Goal: Task Accomplishment & Management: Manage account settings

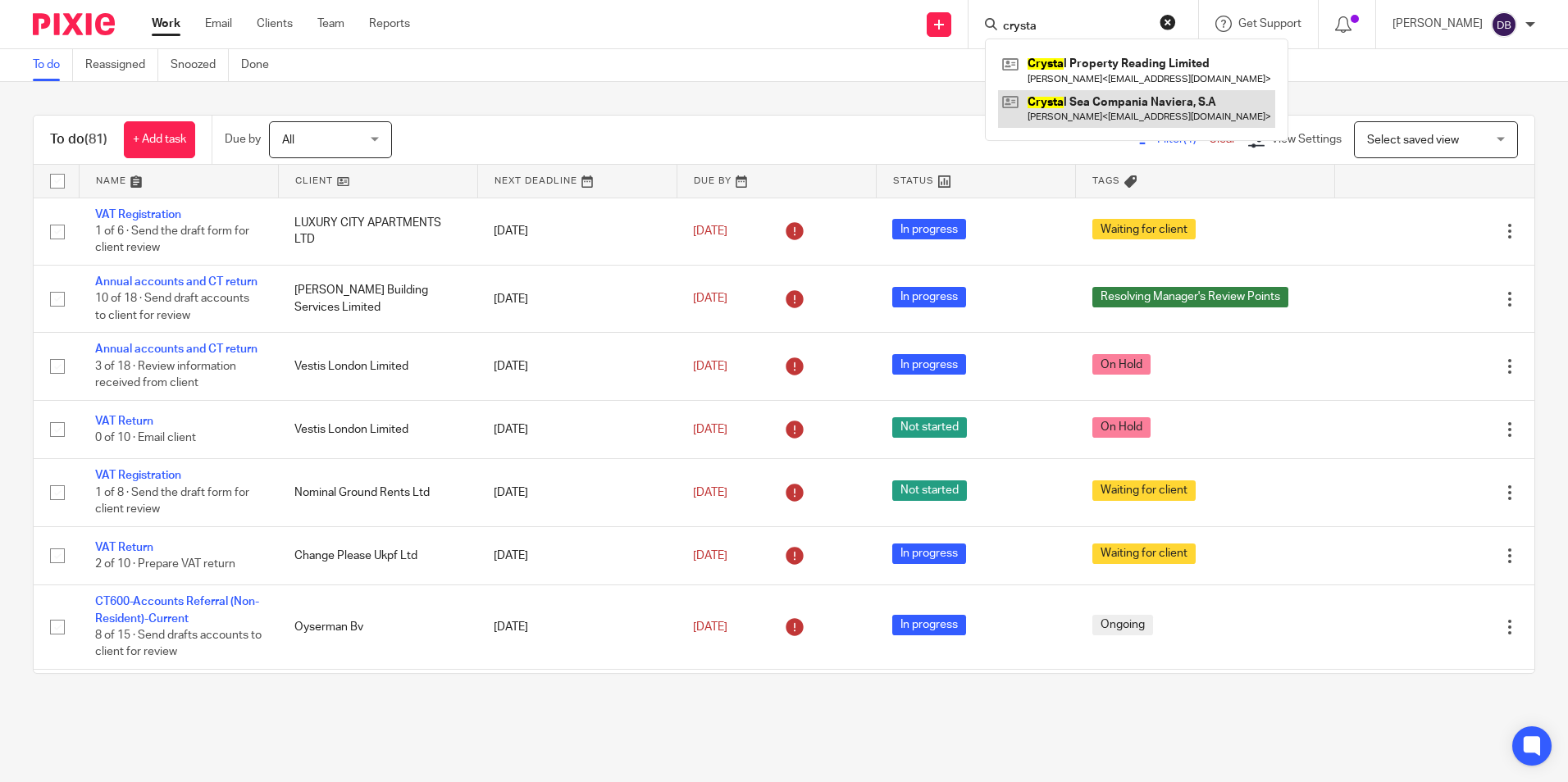
type input "crysta"
click at [1119, 118] on link at bounding box center [1136, 109] width 277 height 38
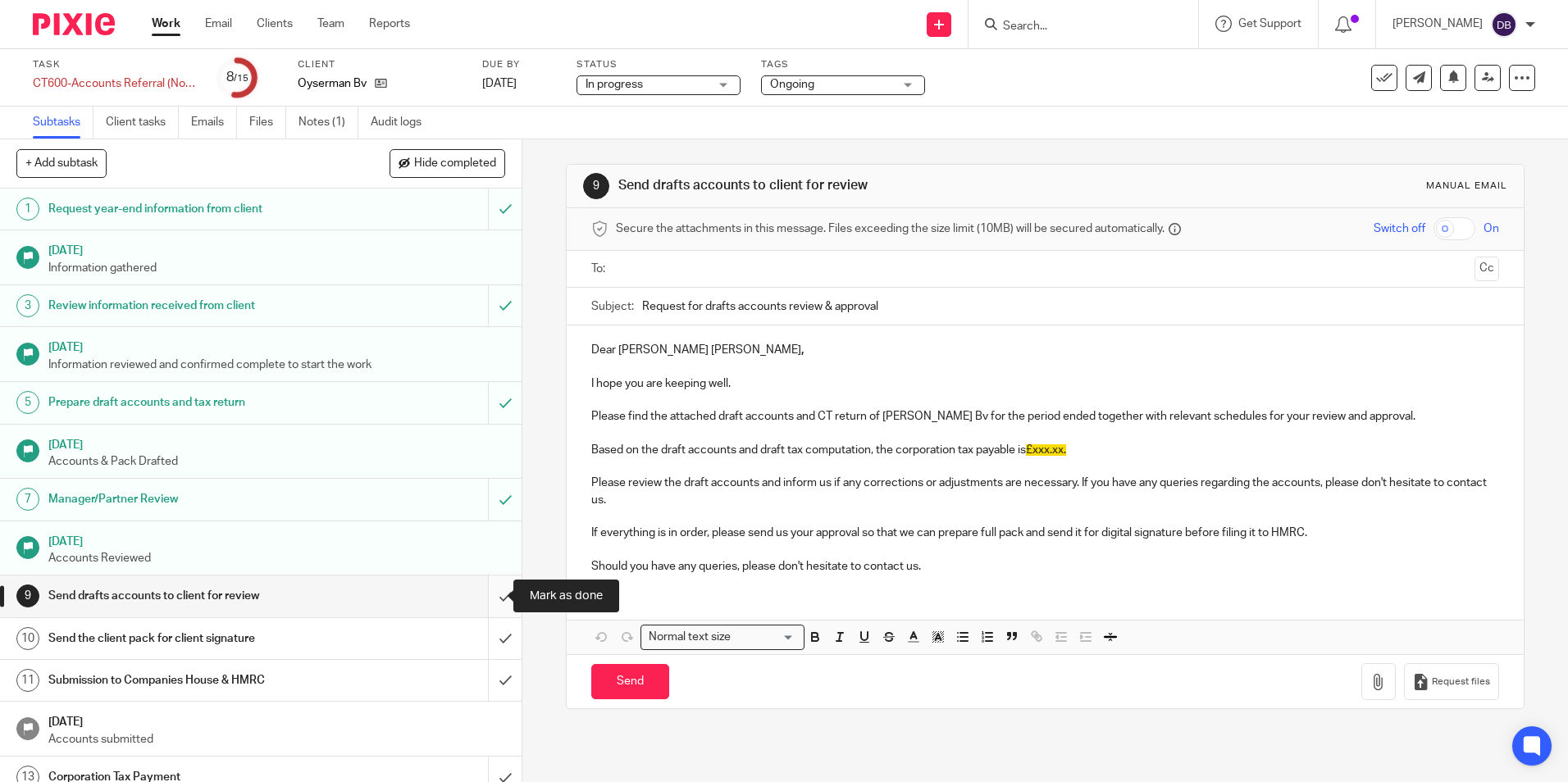
click at [486, 595] on input "submit" at bounding box center [260, 596] width 521 height 41
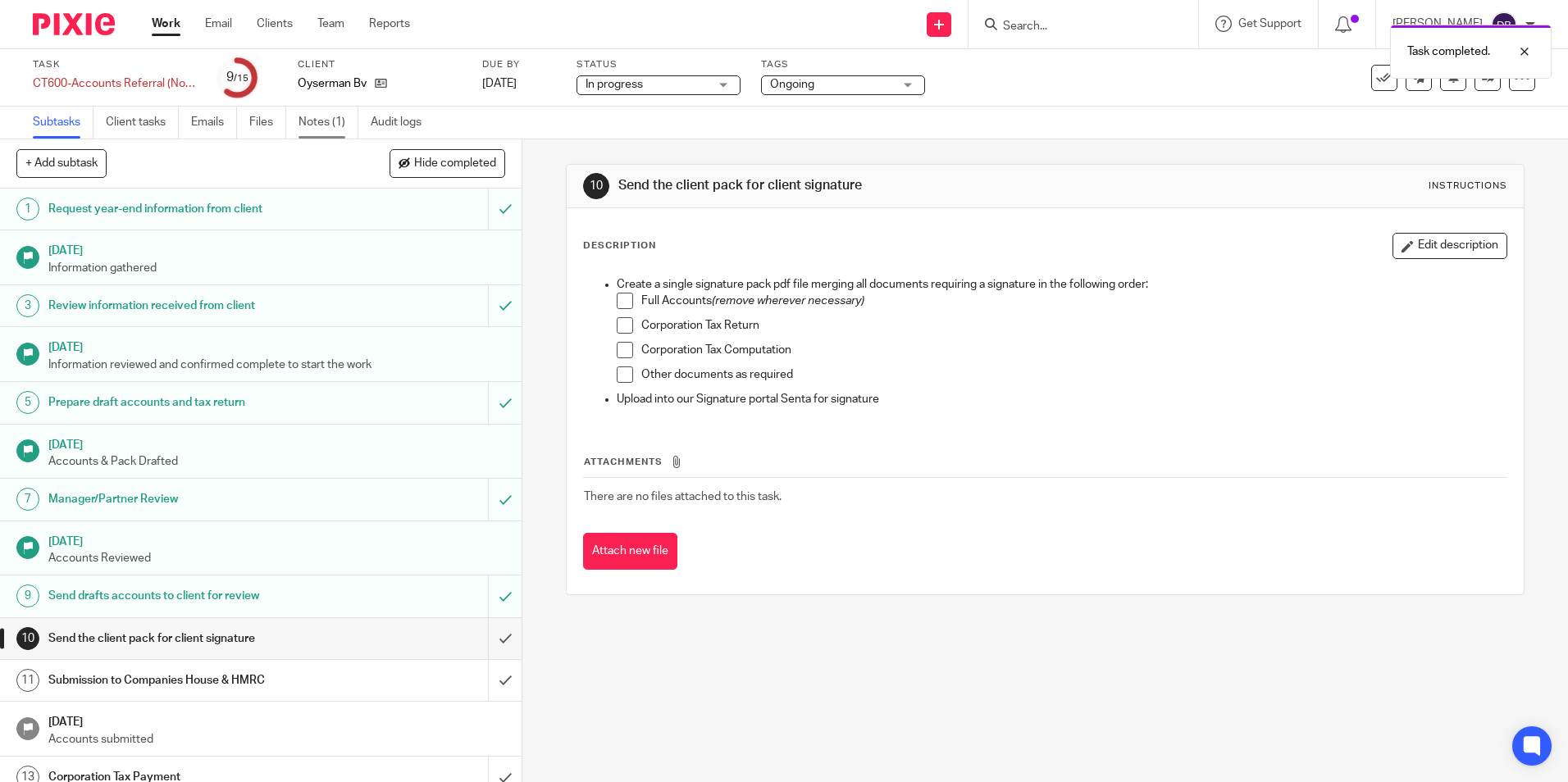
click at [308, 118] on link "Notes (1)" at bounding box center [328, 123] width 60 height 32
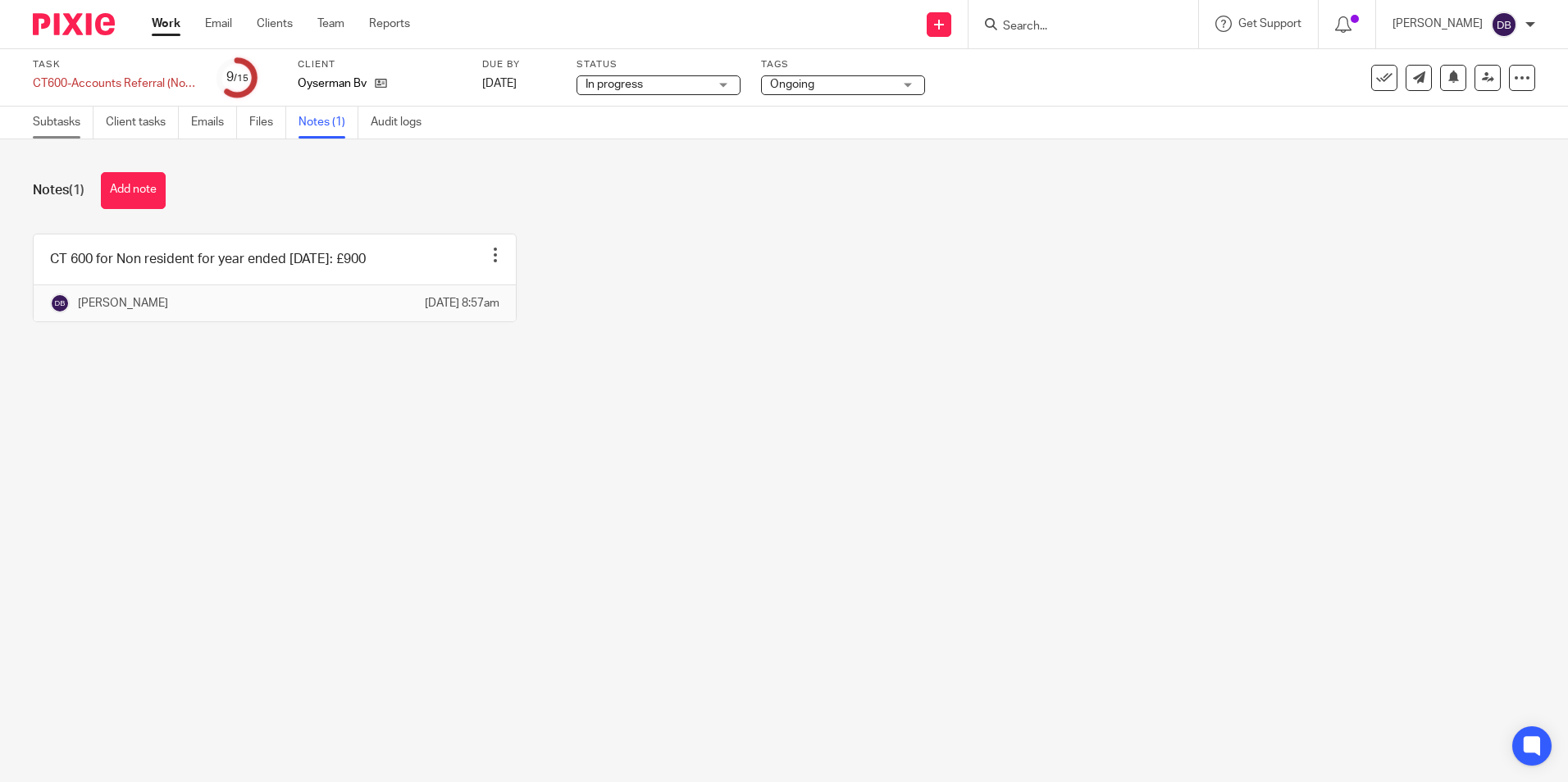
click at [51, 126] on link "Subtasks" at bounding box center [63, 123] width 61 height 32
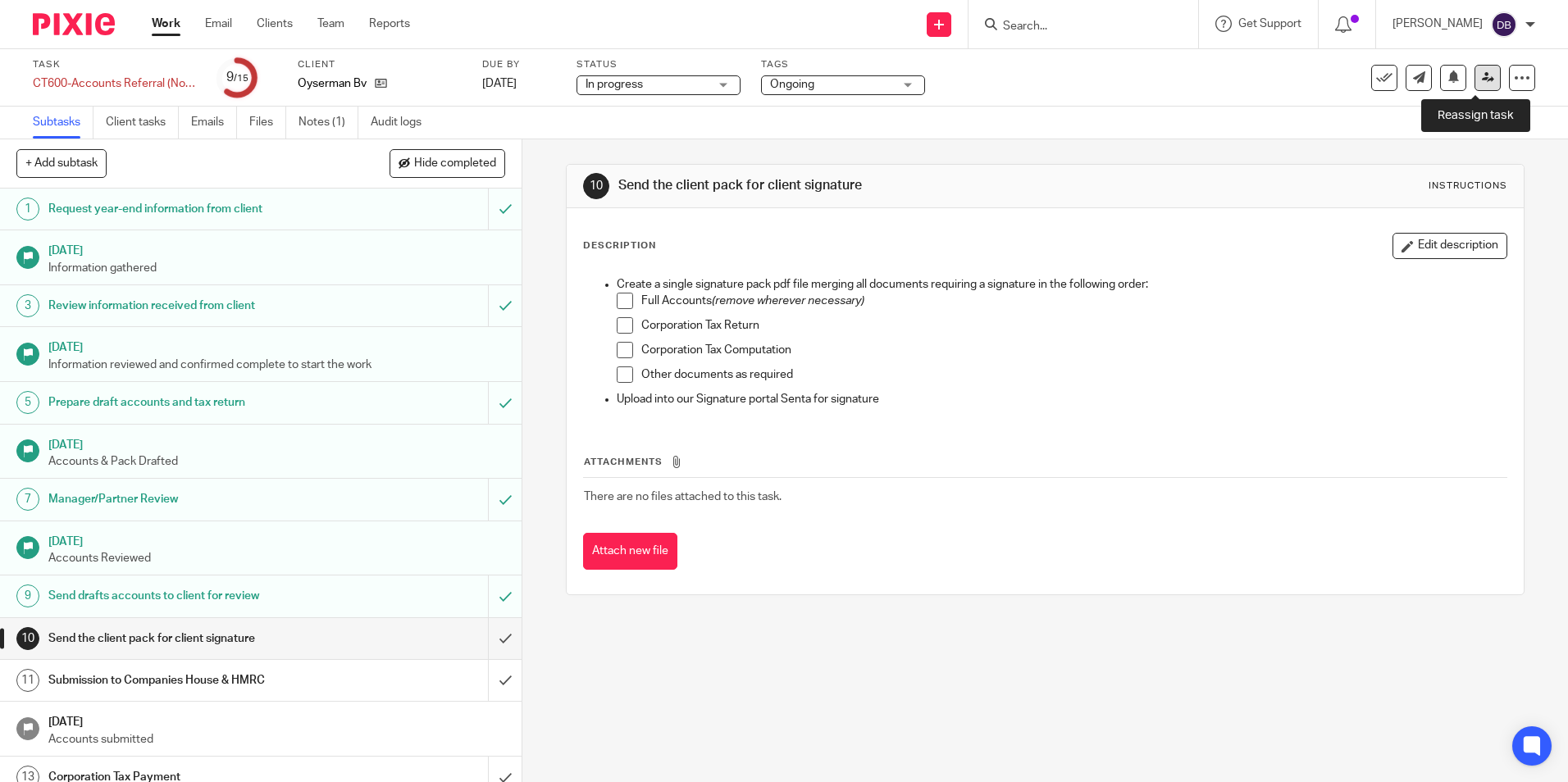
click at [1482, 81] on icon at bounding box center [1488, 77] width 13 height 13
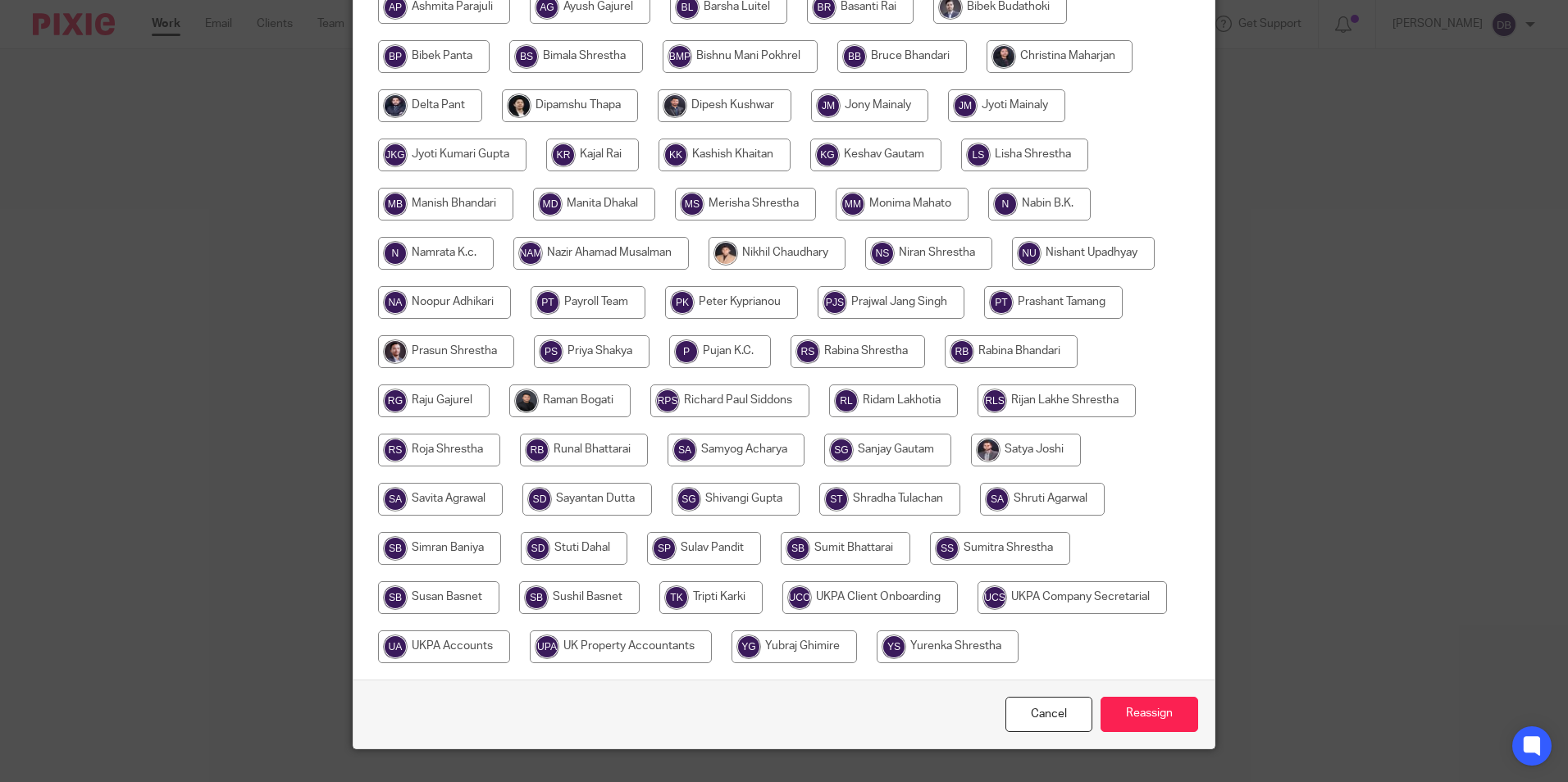
scroll to position [438, 0]
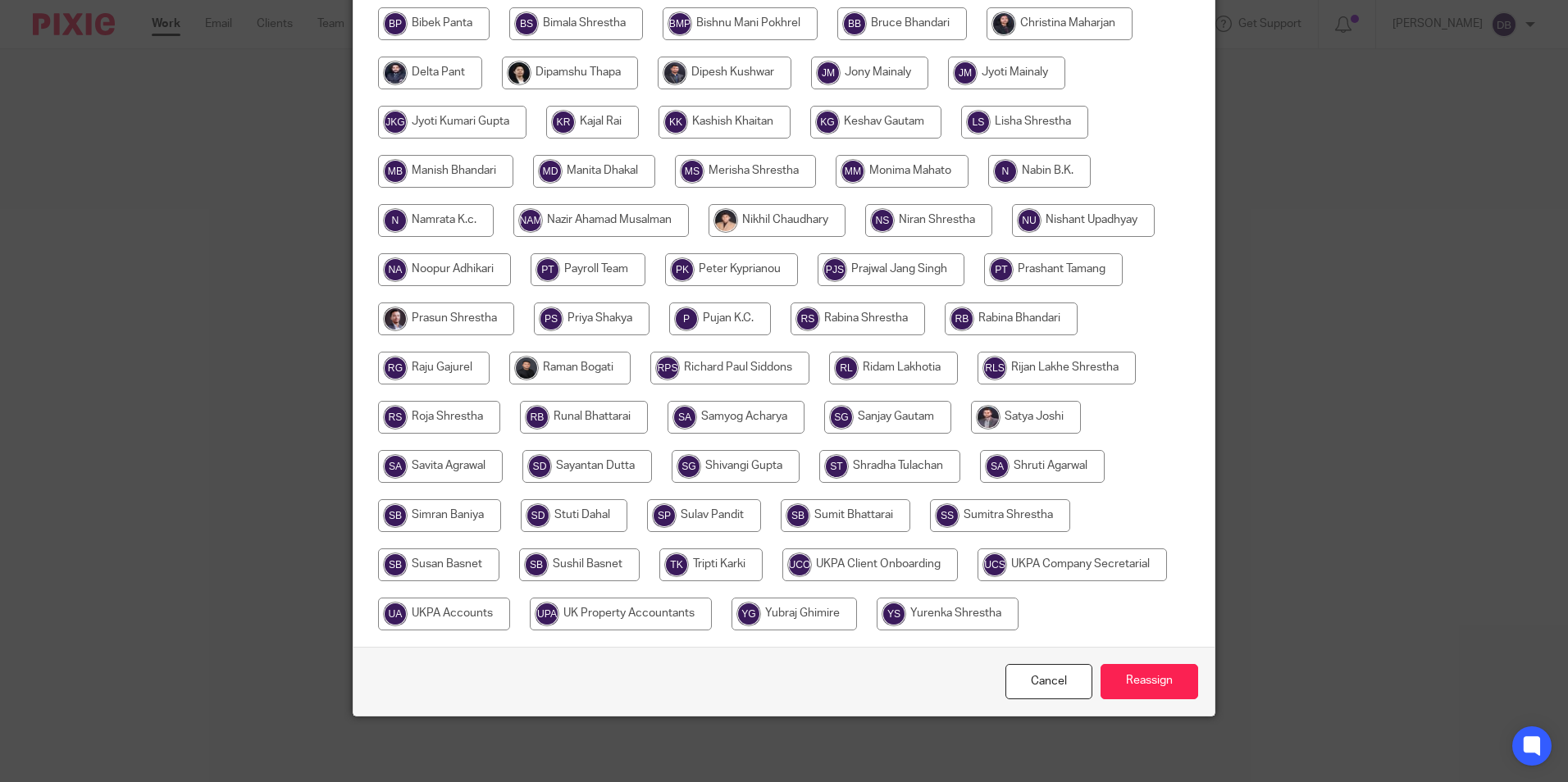
drag, startPoint x: 432, startPoint y: 605, endPoint x: 733, endPoint y: 660, distance: 306.0
click at [432, 607] on input "radio" at bounding box center [444, 614] width 132 height 33
radio input "true"
click at [1121, 683] on input "Reassign" at bounding box center [1149, 682] width 98 height 35
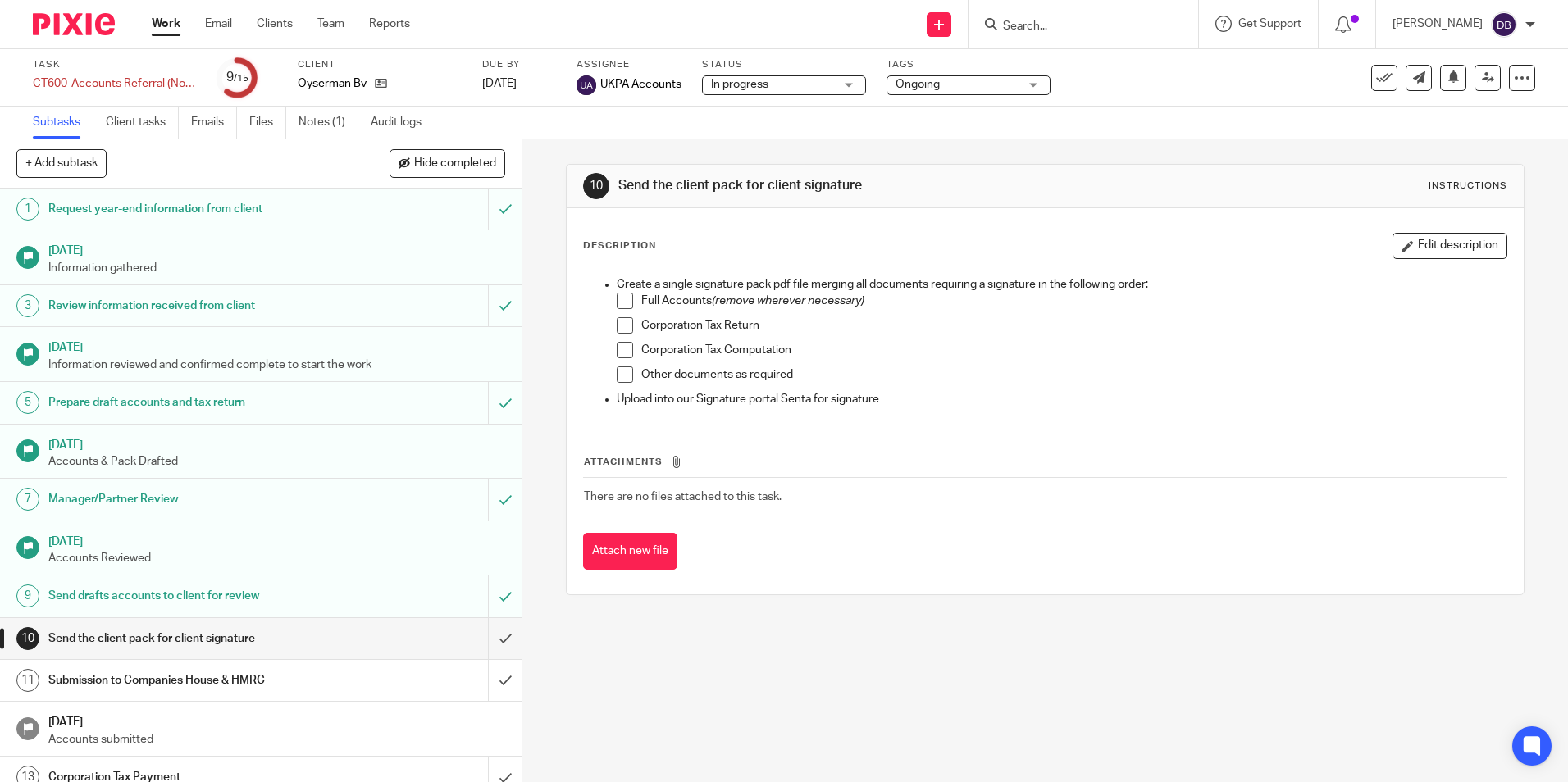
click at [964, 92] on span "Ongoing" at bounding box center [957, 85] width 123 height 17
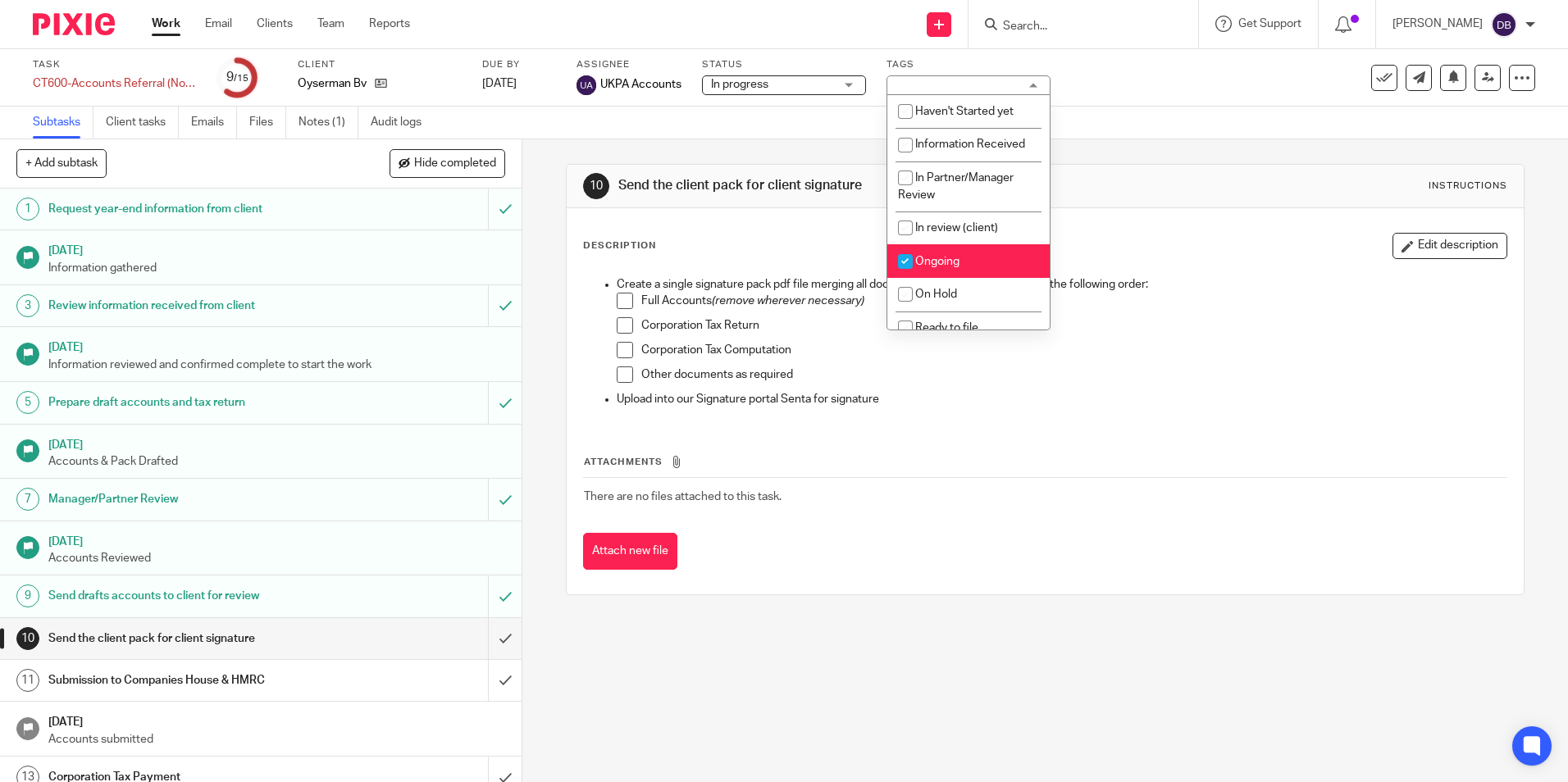
click at [914, 261] on input "checkbox" at bounding box center [905, 261] width 31 height 31
checkbox input "false"
click at [920, 229] on input "checkbox" at bounding box center [905, 227] width 31 height 31
checkbox input "true"
click at [1216, 370] on p "Other documents as required" at bounding box center [1074, 374] width 864 height 16
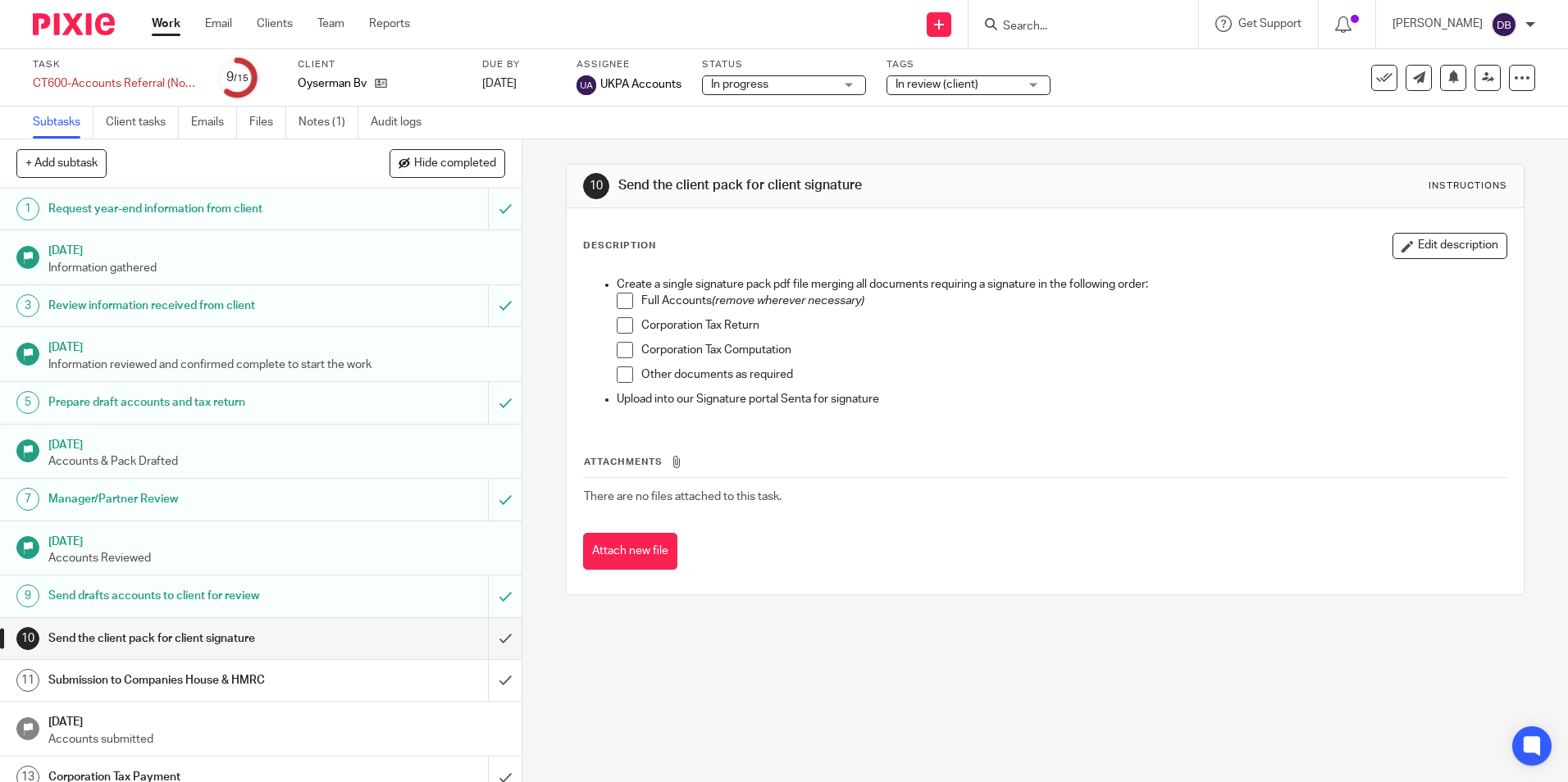
click at [179, 30] on link "Work" at bounding box center [166, 24] width 29 height 16
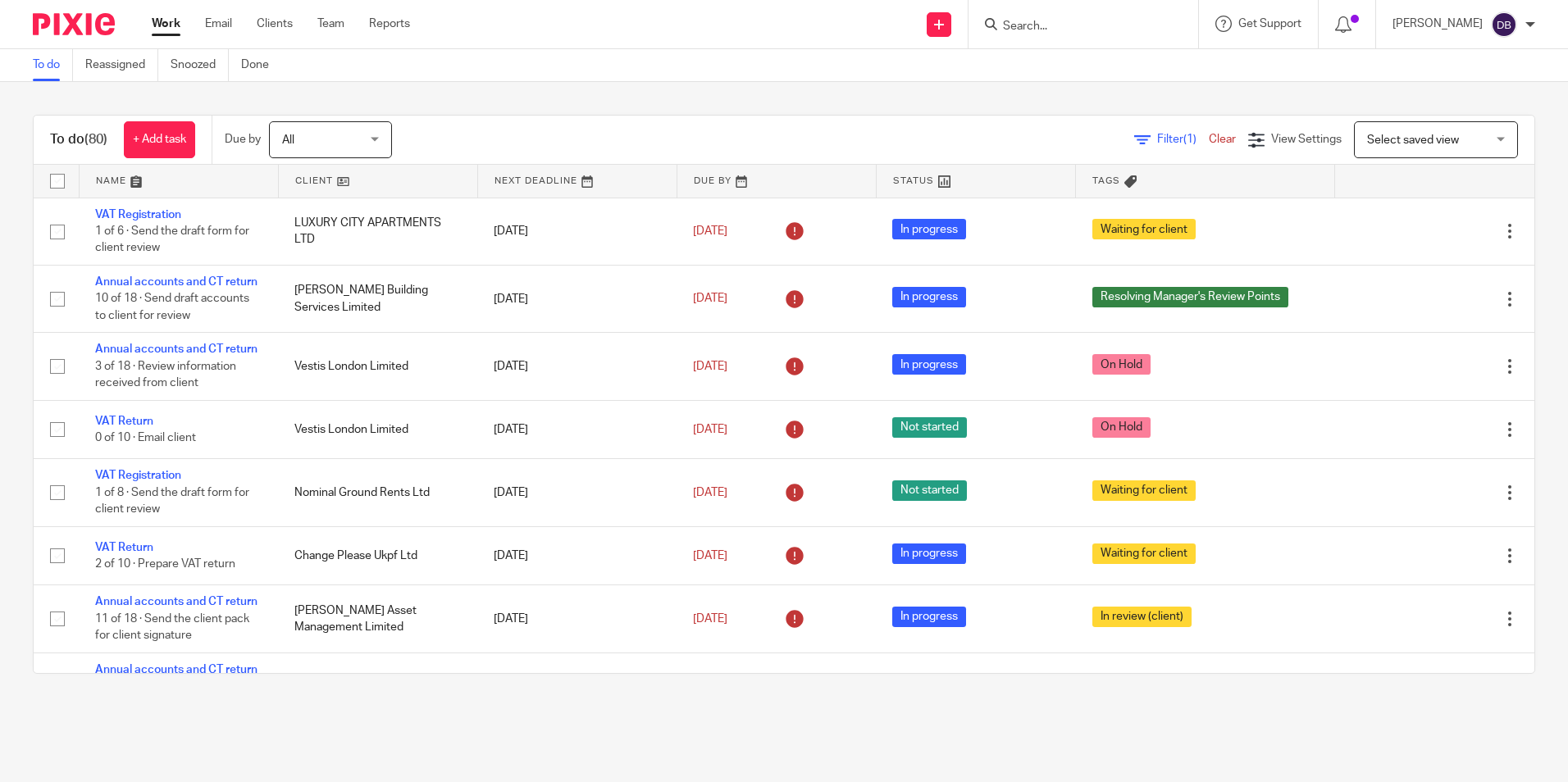
click at [1051, 29] on input "Search" at bounding box center [1075, 27] width 147 height 15
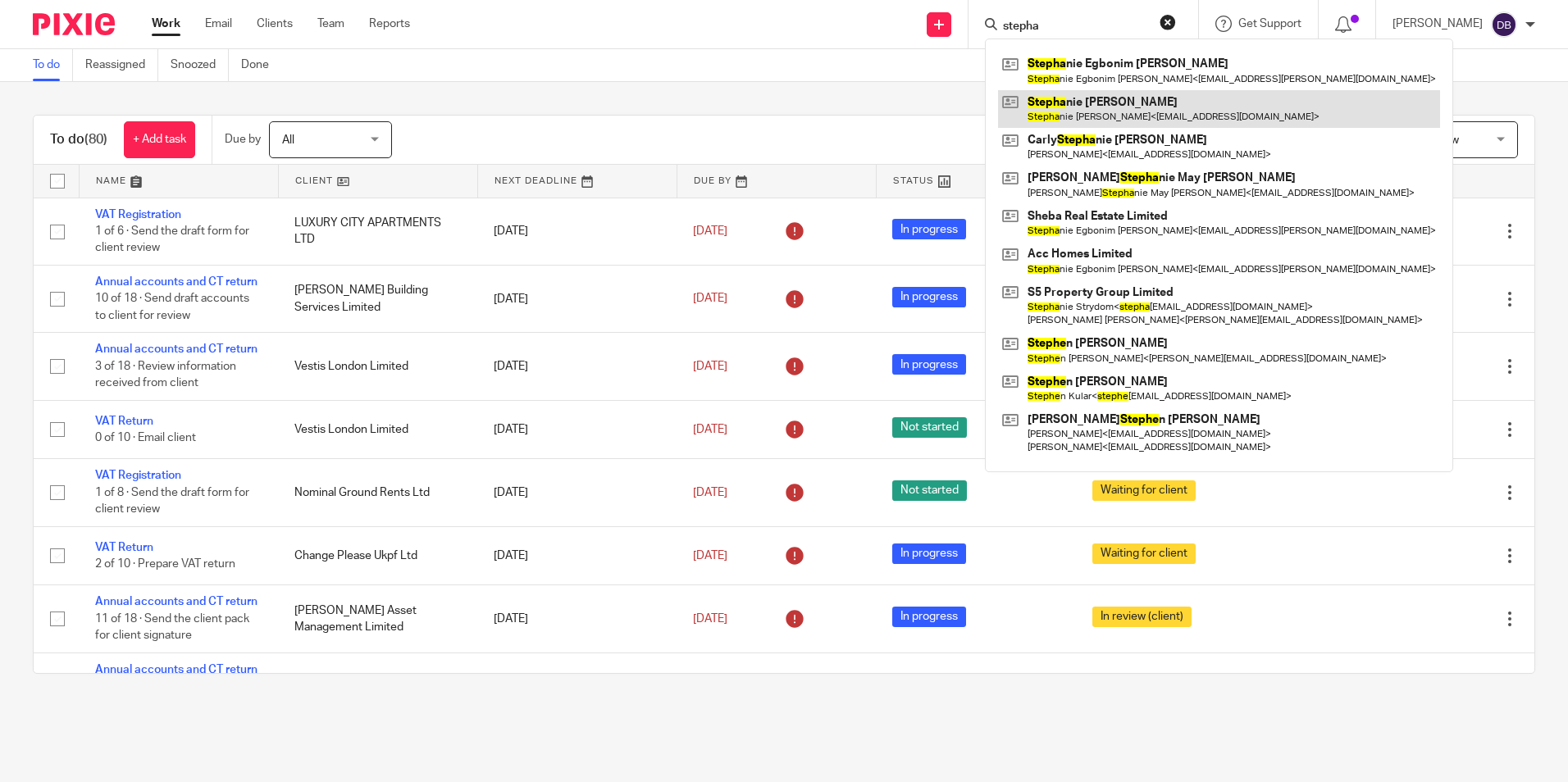
type input "stepha"
click at [1122, 96] on link at bounding box center [1219, 109] width 442 height 38
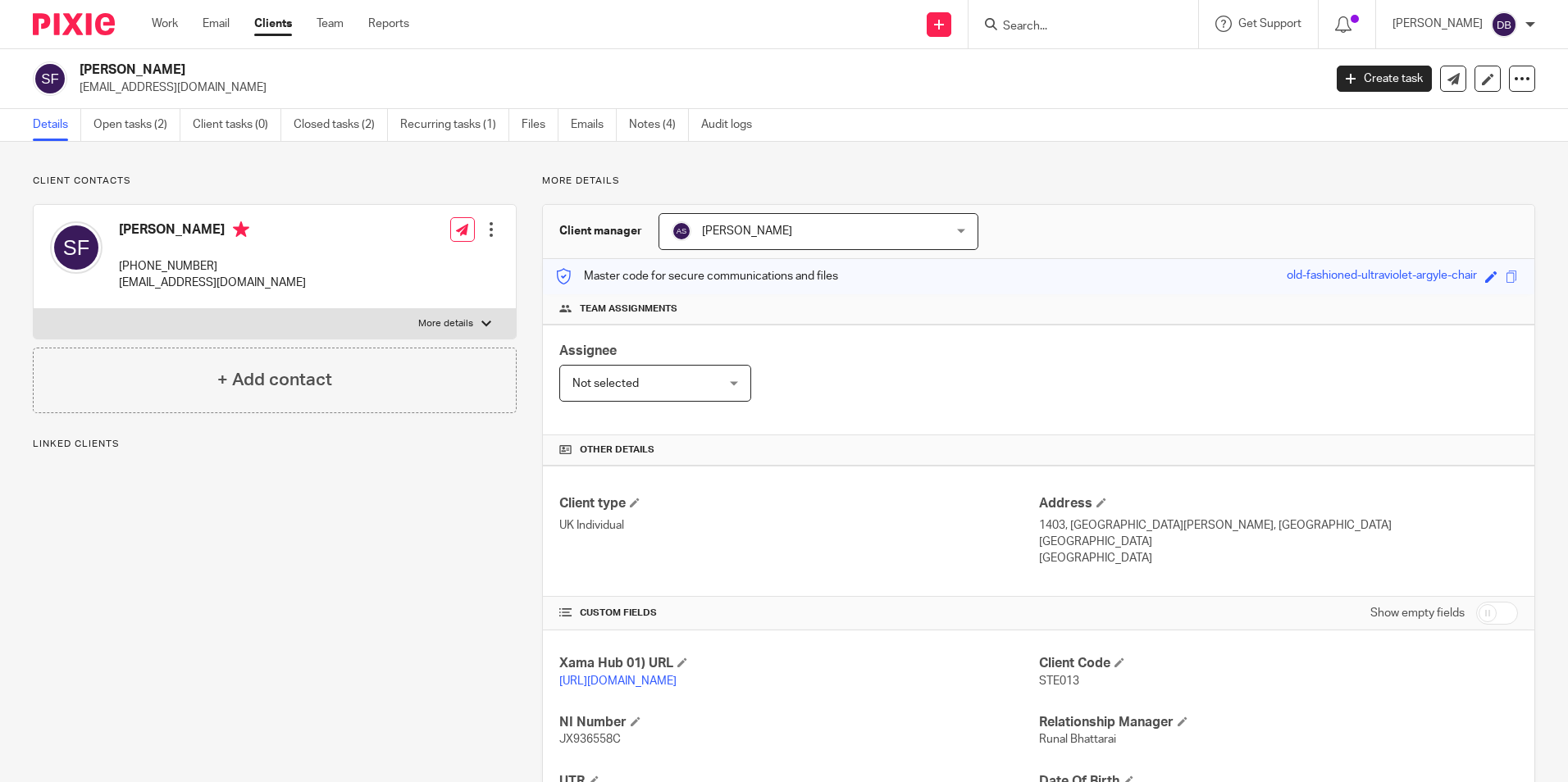
click at [148, 134] on link "Open tasks (2)" at bounding box center [136, 125] width 87 height 32
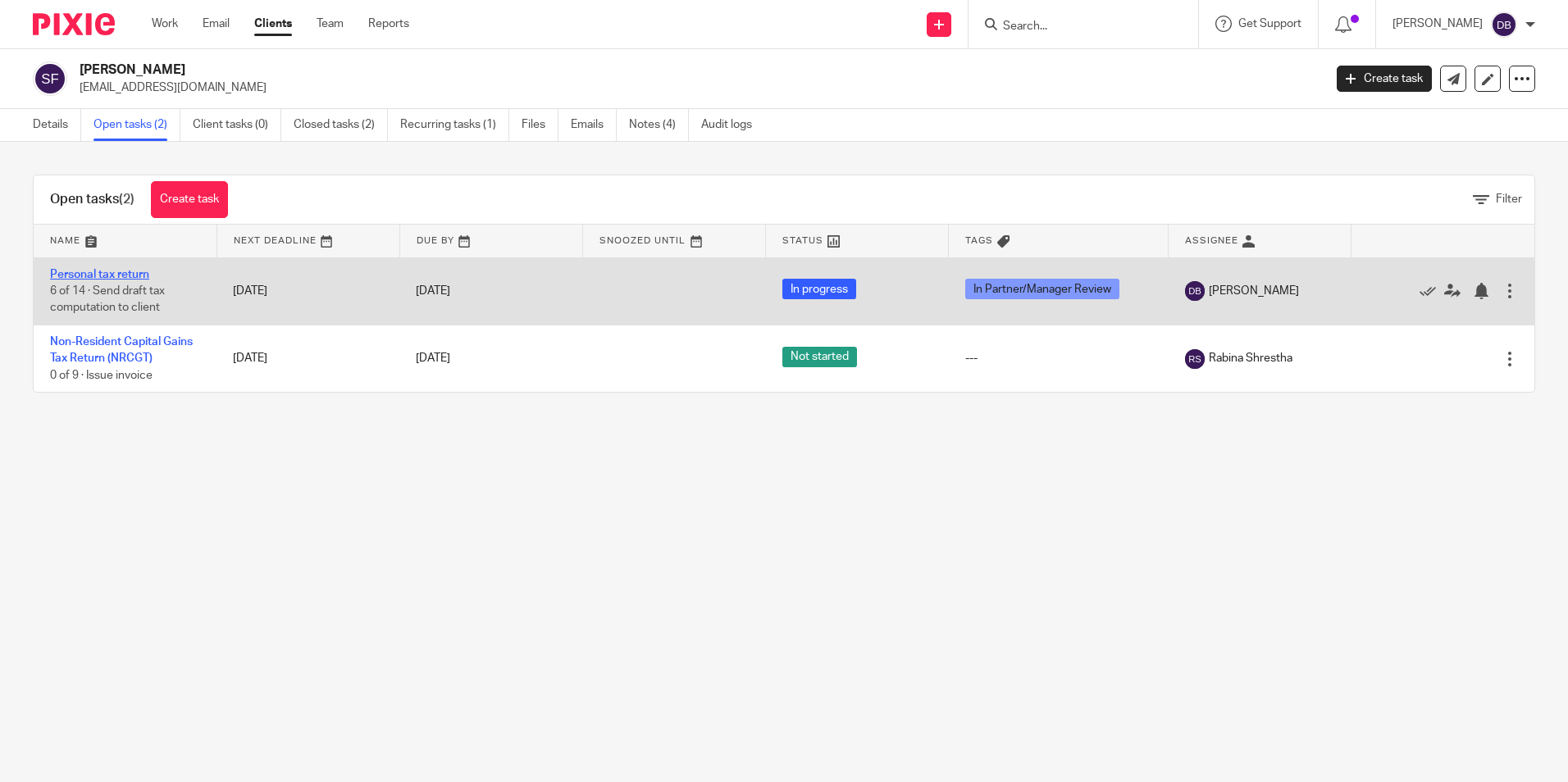
click at [92, 279] on link "Personal tax return" at bounding box center [99, 274] width 99 height 12
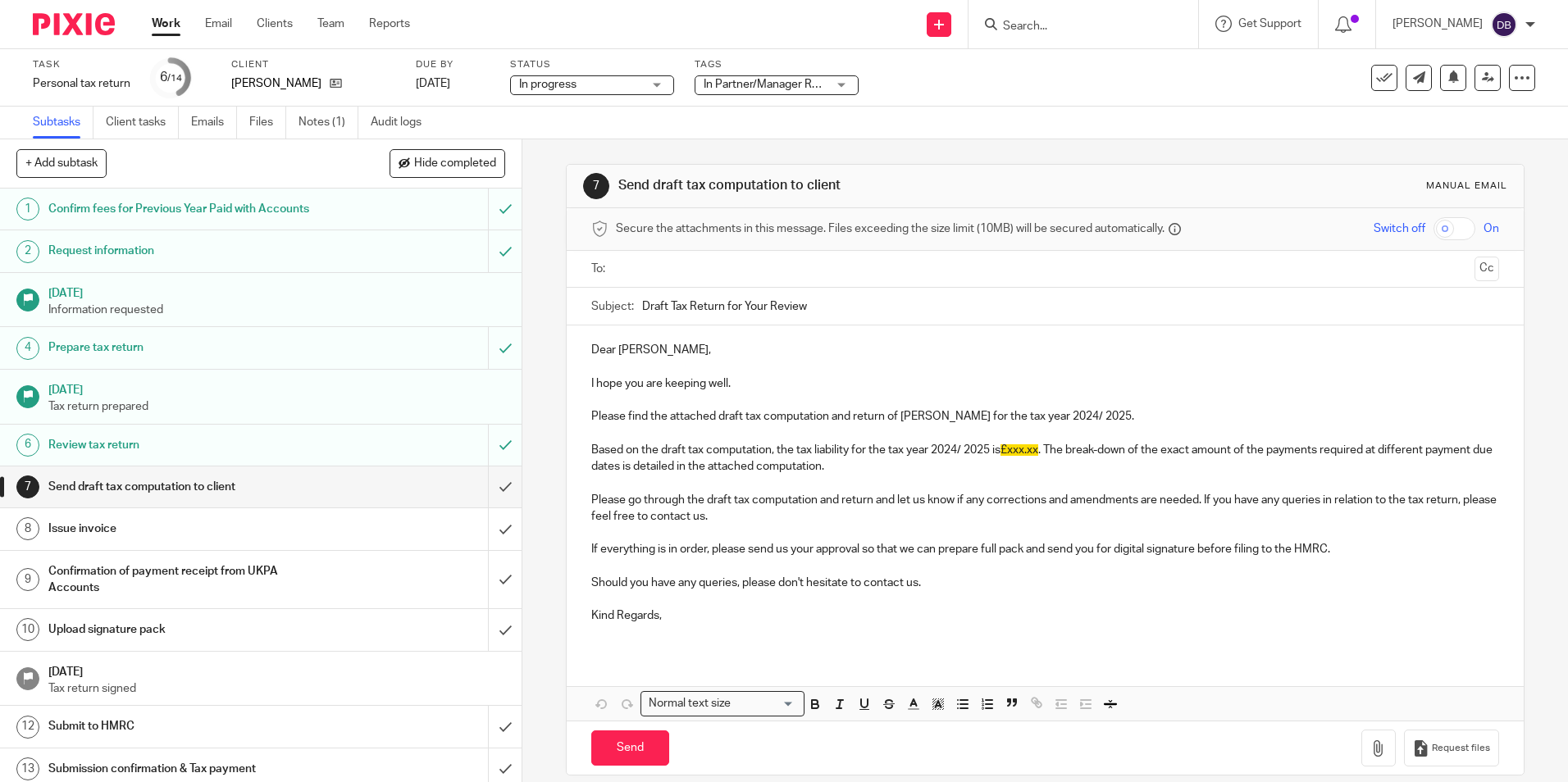
click at [759, 83] on span "In Partner/Manager Review" at bounding box center [773, 84] width 138 height 12
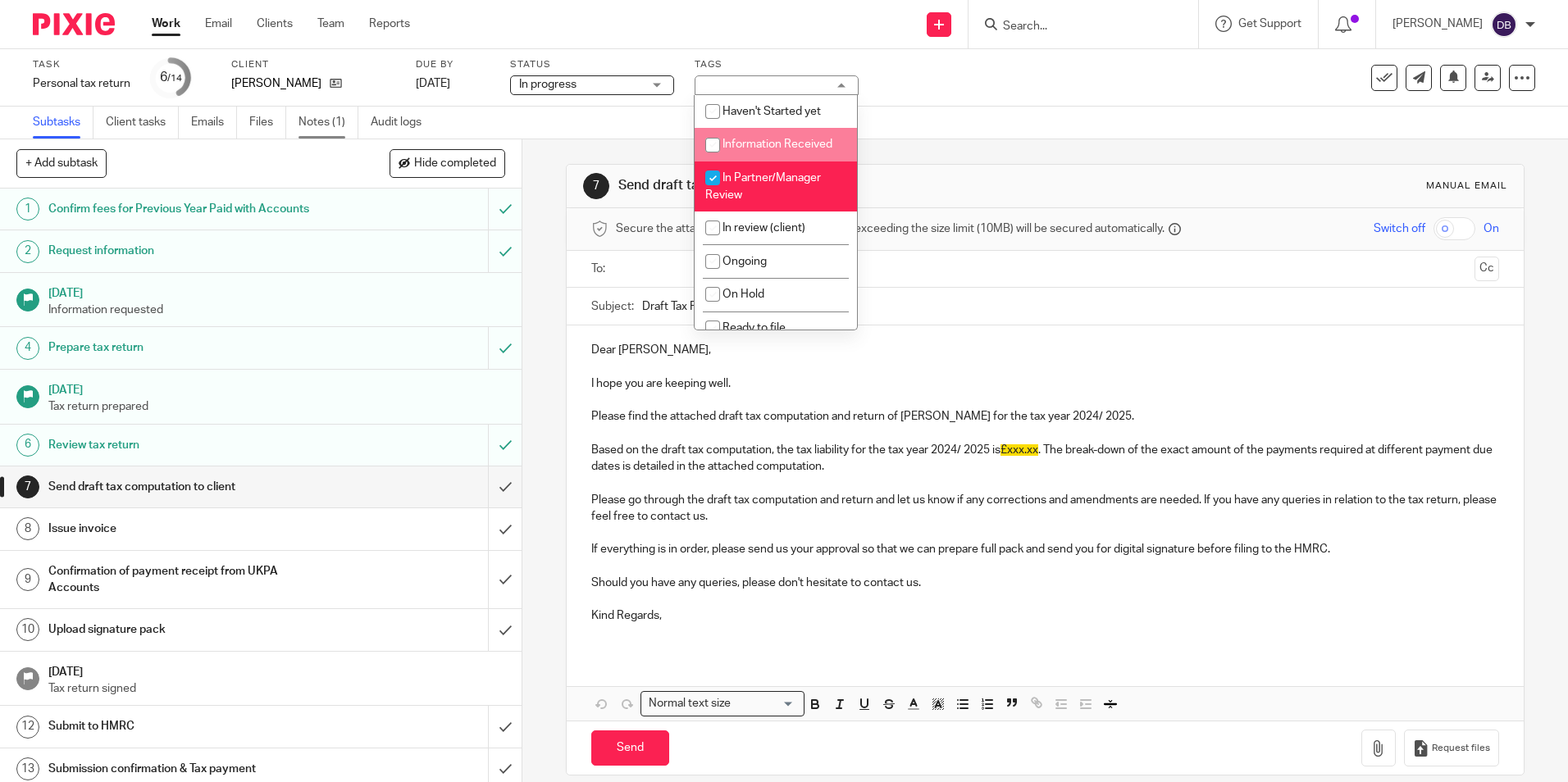
click at [337, 123] on link "Notes (1)" at bounding box center [328, 123] width 60 height 32
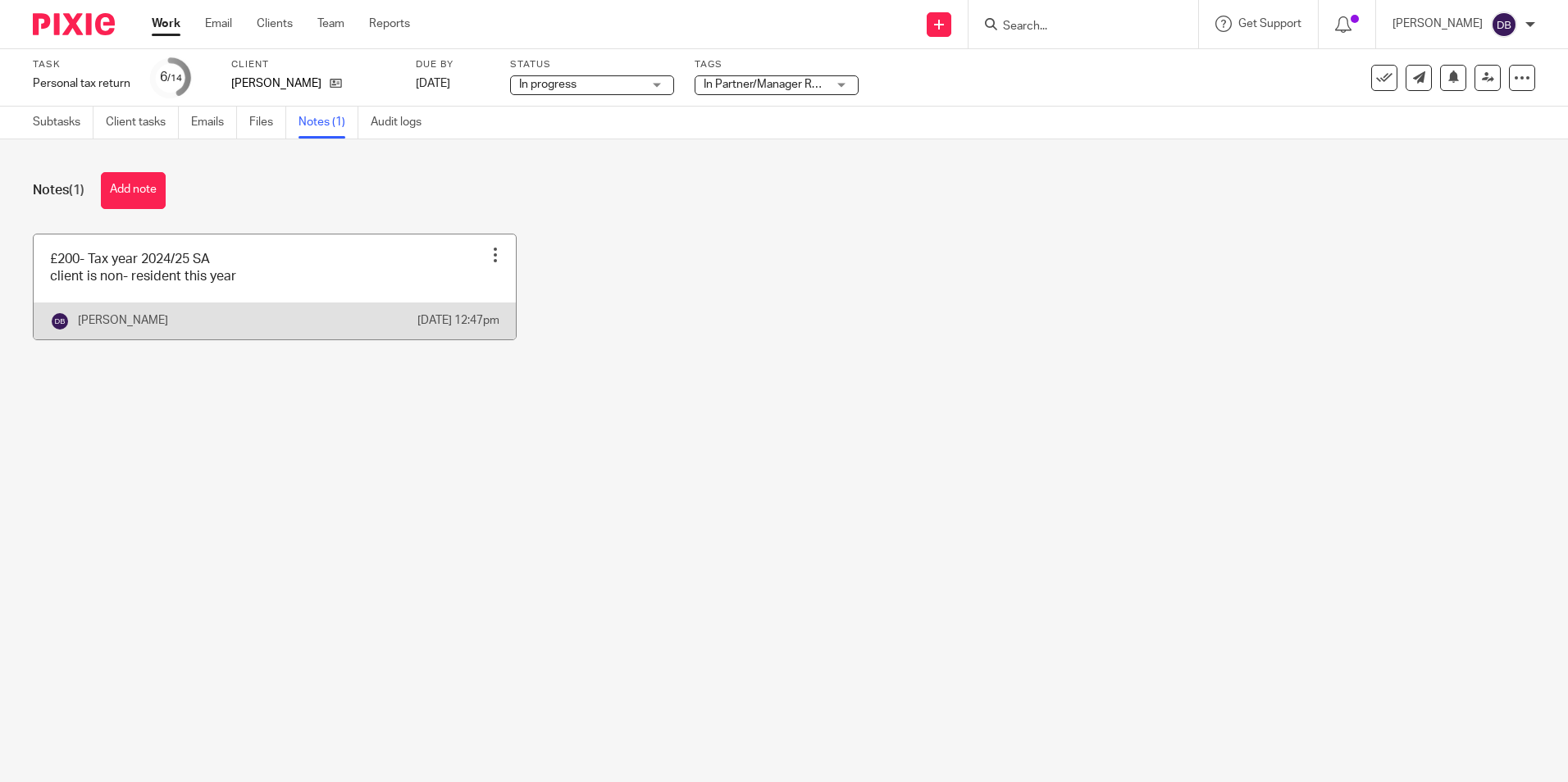
click at [80, 273] on link at bounding box center [275, 287] width 483 height 105
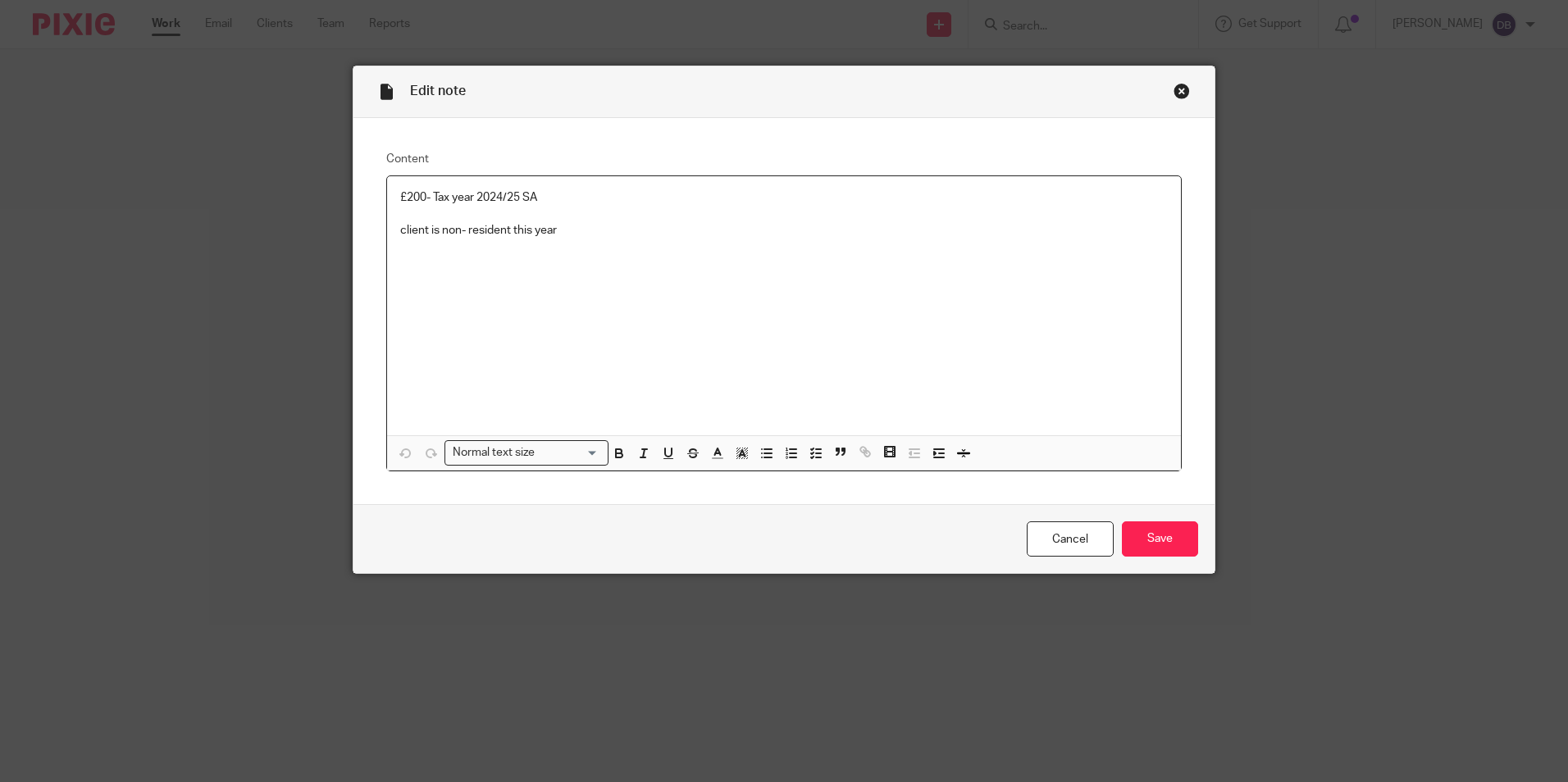
click at [408, 198] on p "£200- Tax year 2024/25 SA" at bounding box center [784, 197] width 768 height 16
click at [554, 202] on p "£400- Tax year 2024/25 SA" at bounding box center [784, 197] width 768 height 16
click at [1183, 523] on input "Save" at bounding box center [1160, 539] width 77 height 35
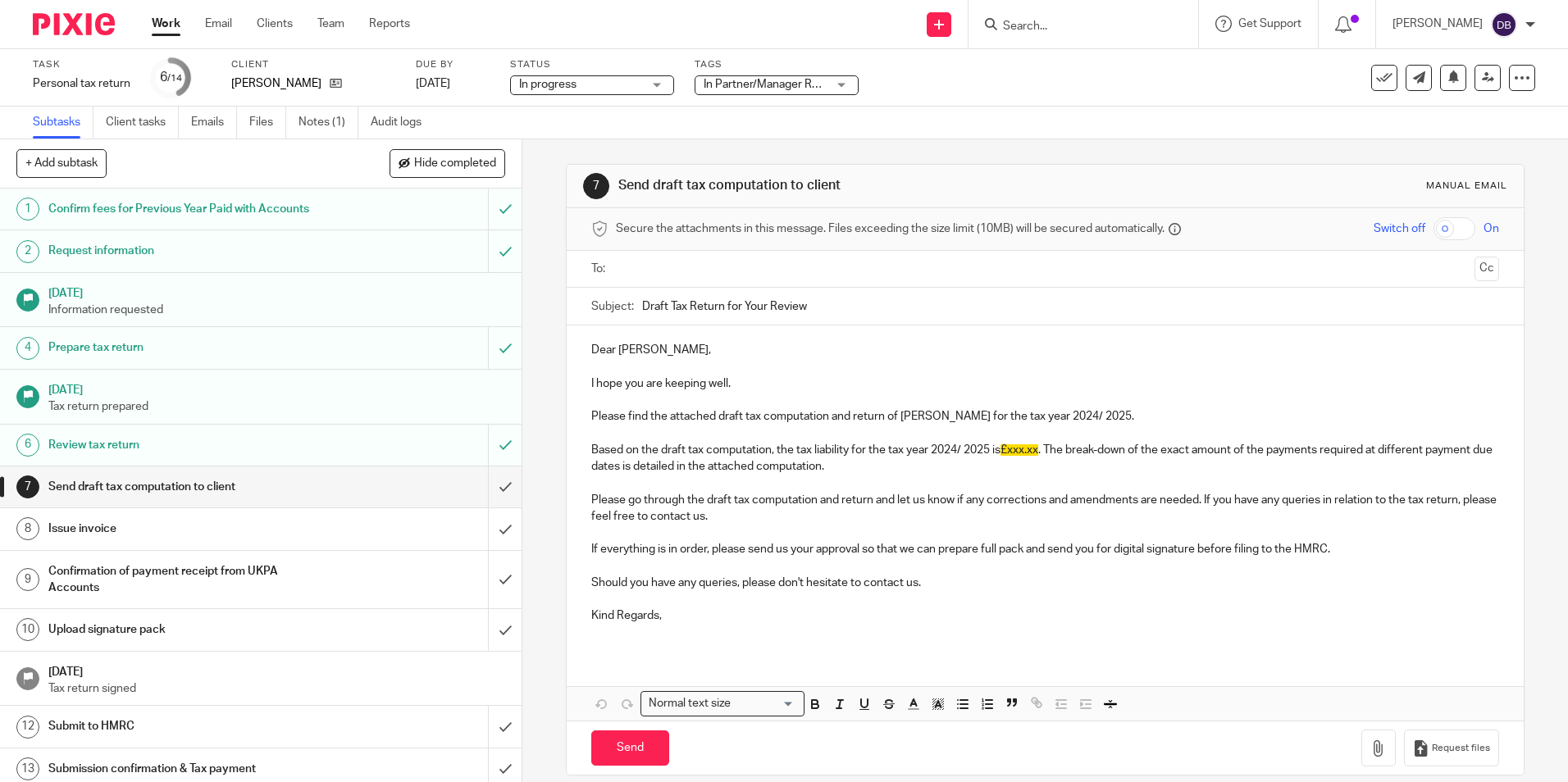
click at [168, 22] on link "Work" at bounding box center [166, 24] width 29 height 16
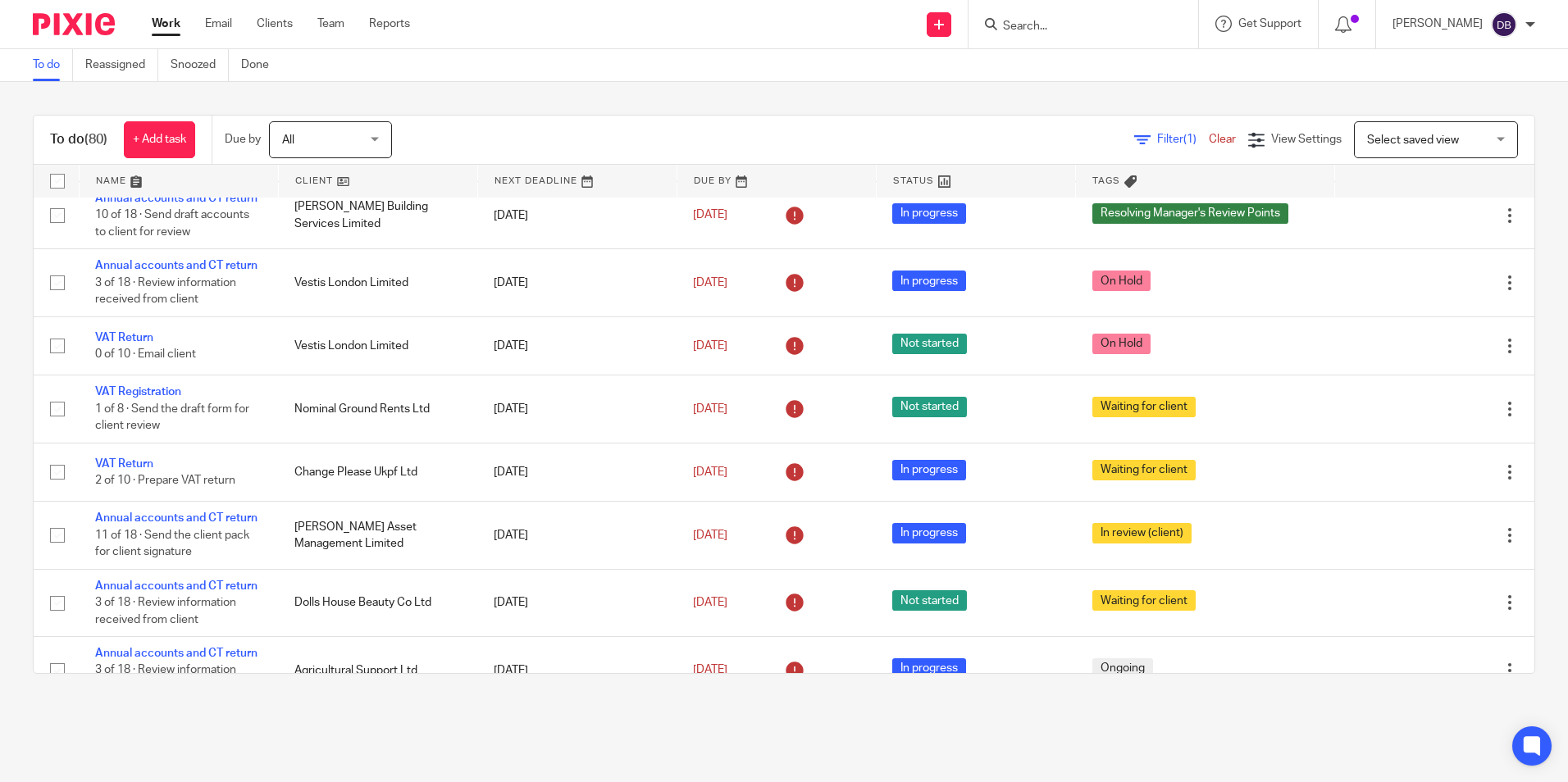
scroll to position [82, 0]
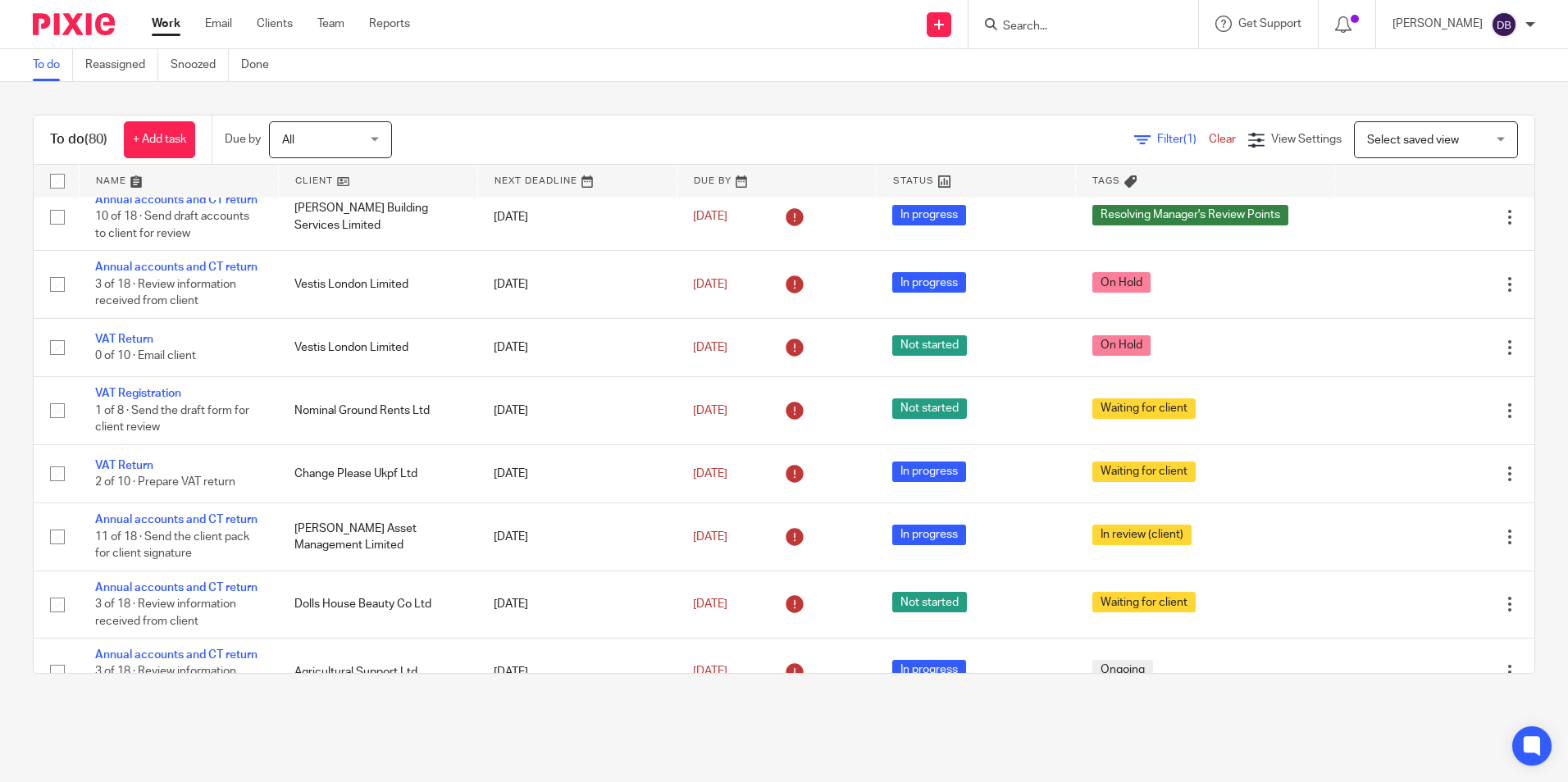
click at [1016, 28] on input "Search" at bounding box center [1075, 27] width 147 height 15
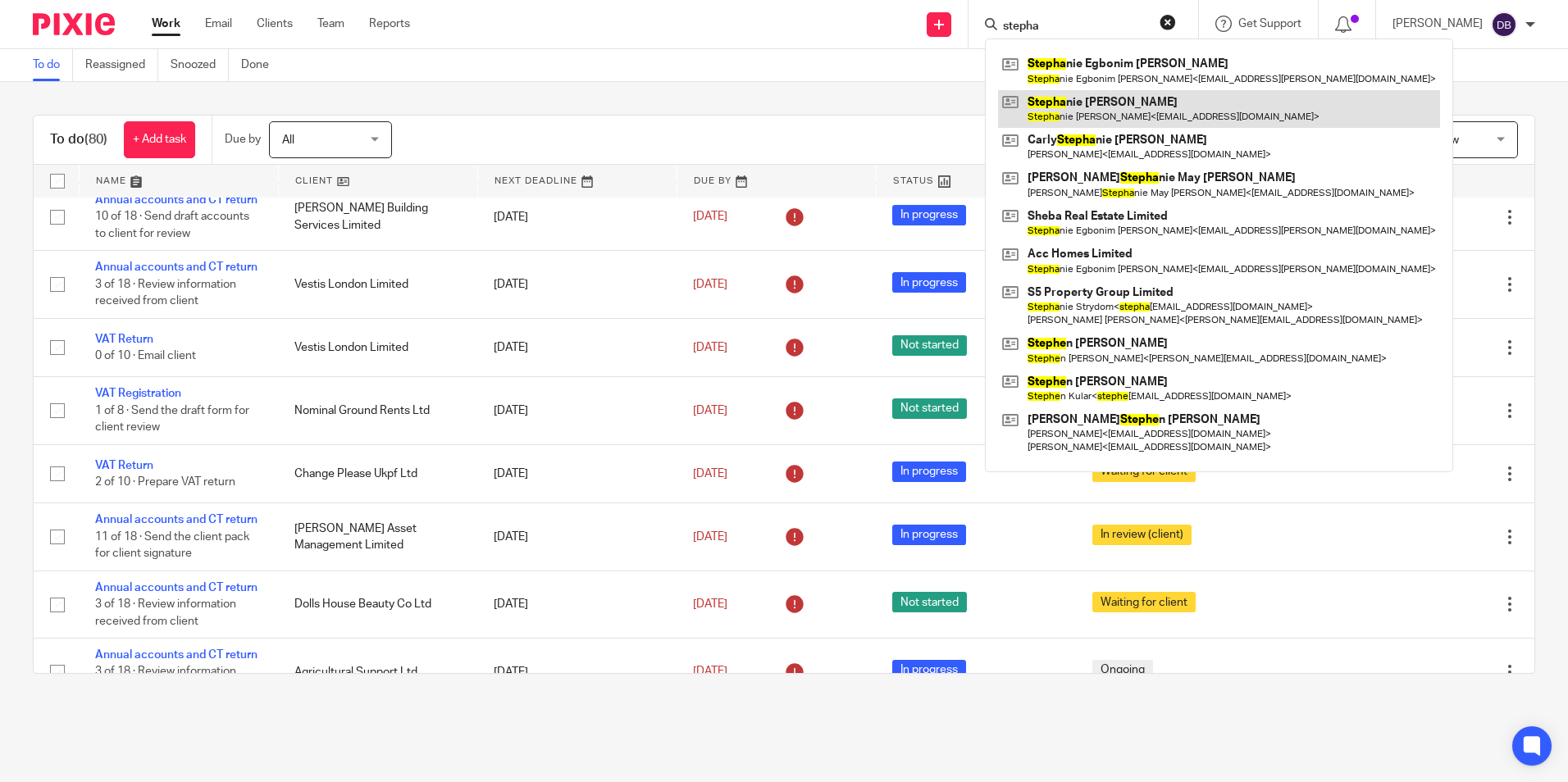
type input "stepha"
click at [1098, 112] on link at bounding box center [1219, 109] width 442 height 38
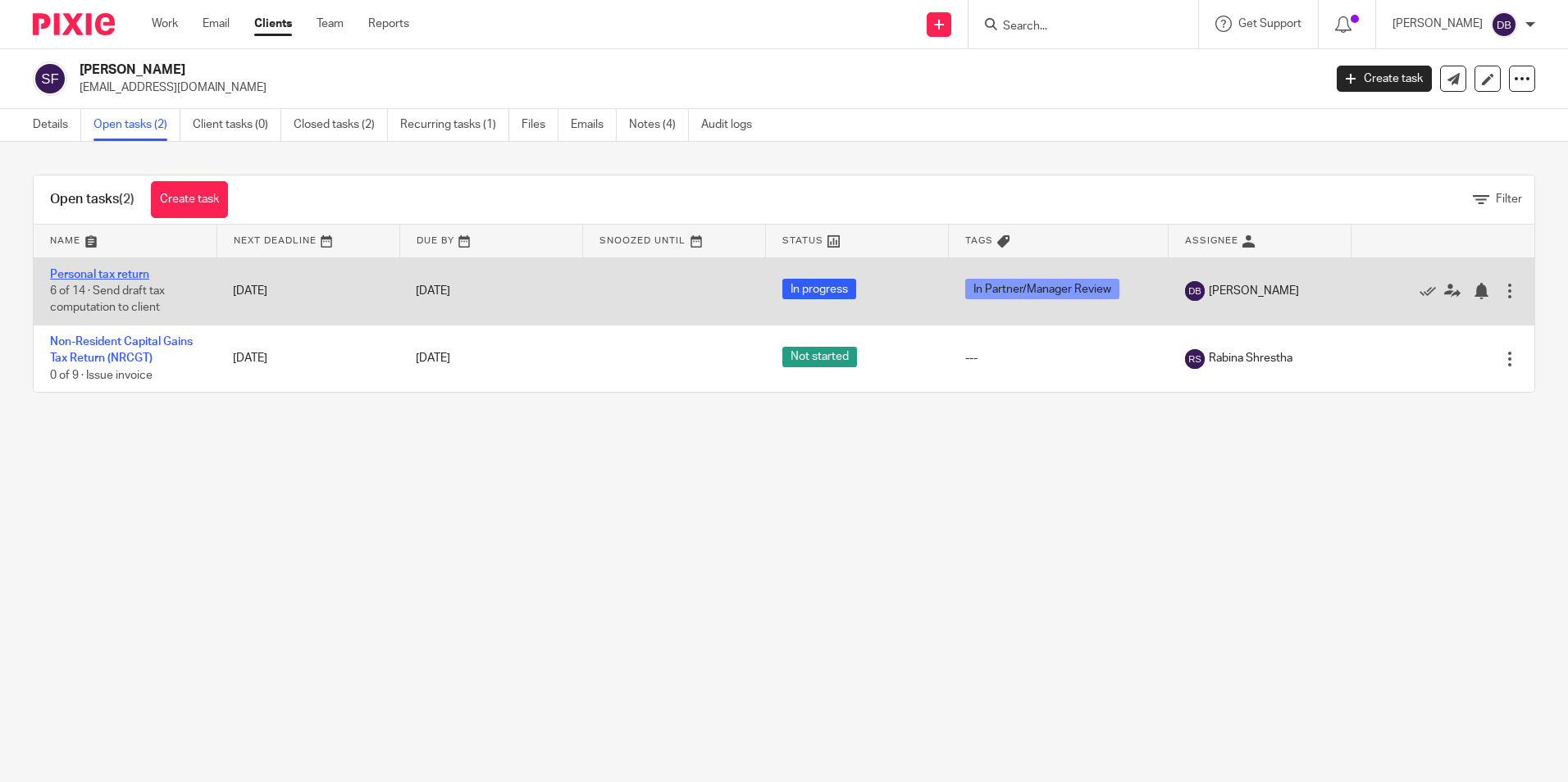
click at [115, 270] on link "Personal tax return" at bounding box center [99, 274] width 99 height 12
click at [93, 274] on link "Personal tax return" at bounding box center [99, 274] width 99 height 12
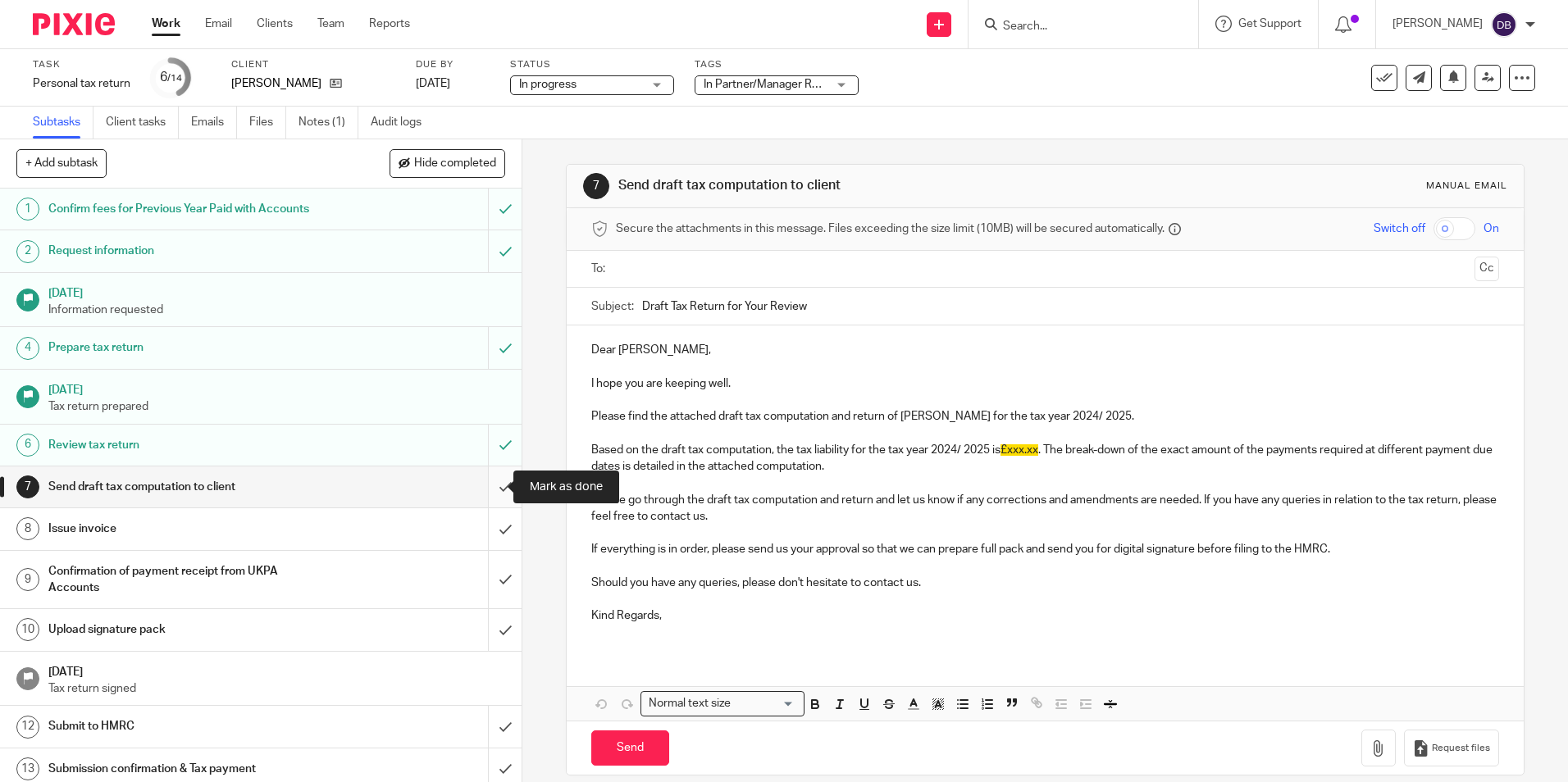
click at [484, 485] on input "submit" at bounding box center [260, 487] width 521 height 41
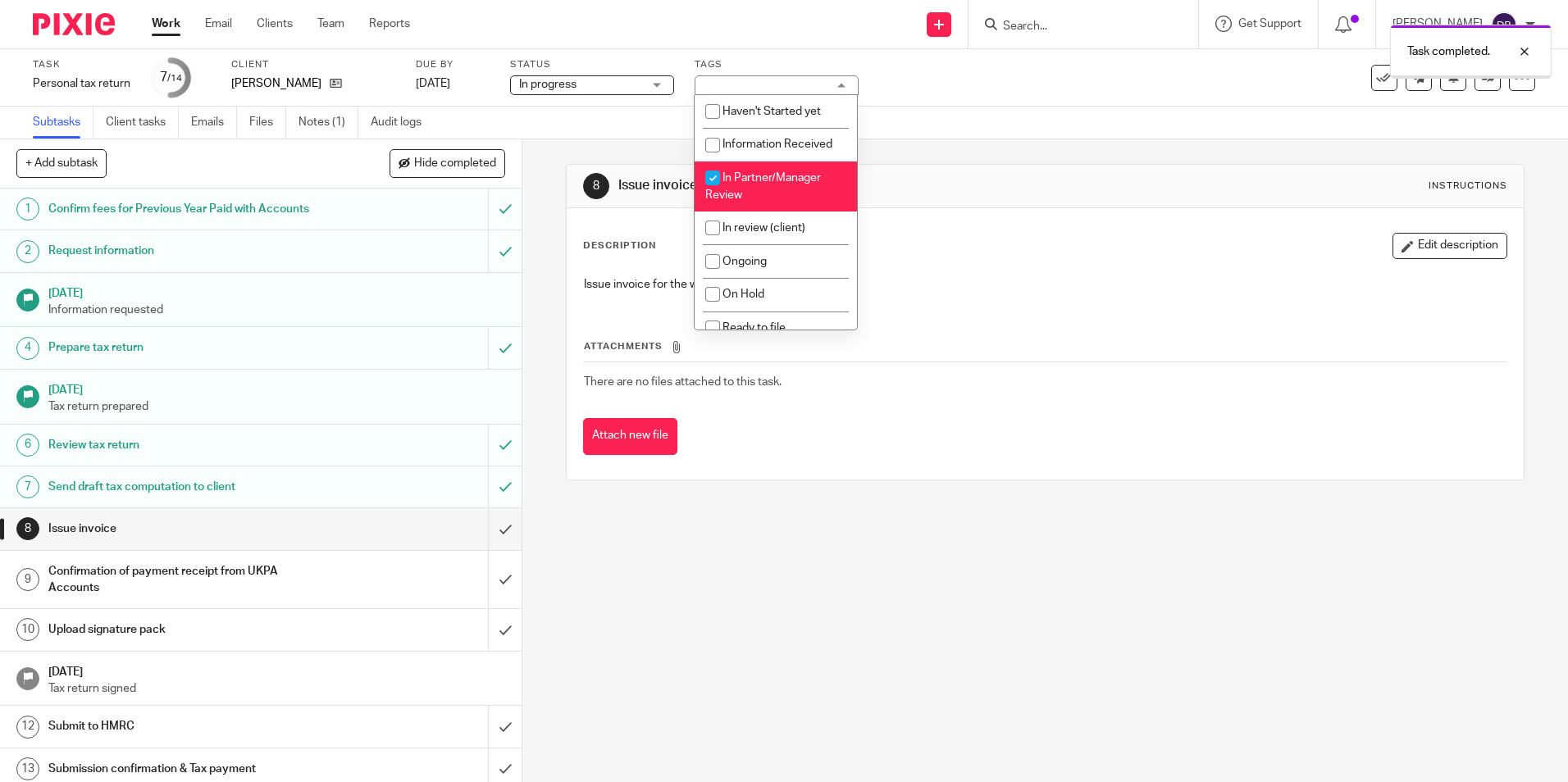
click at [728, 184] on li "In Partner/Manager Review" at bounding box center [776, 186] width 163 height 50
checkbox input "false"
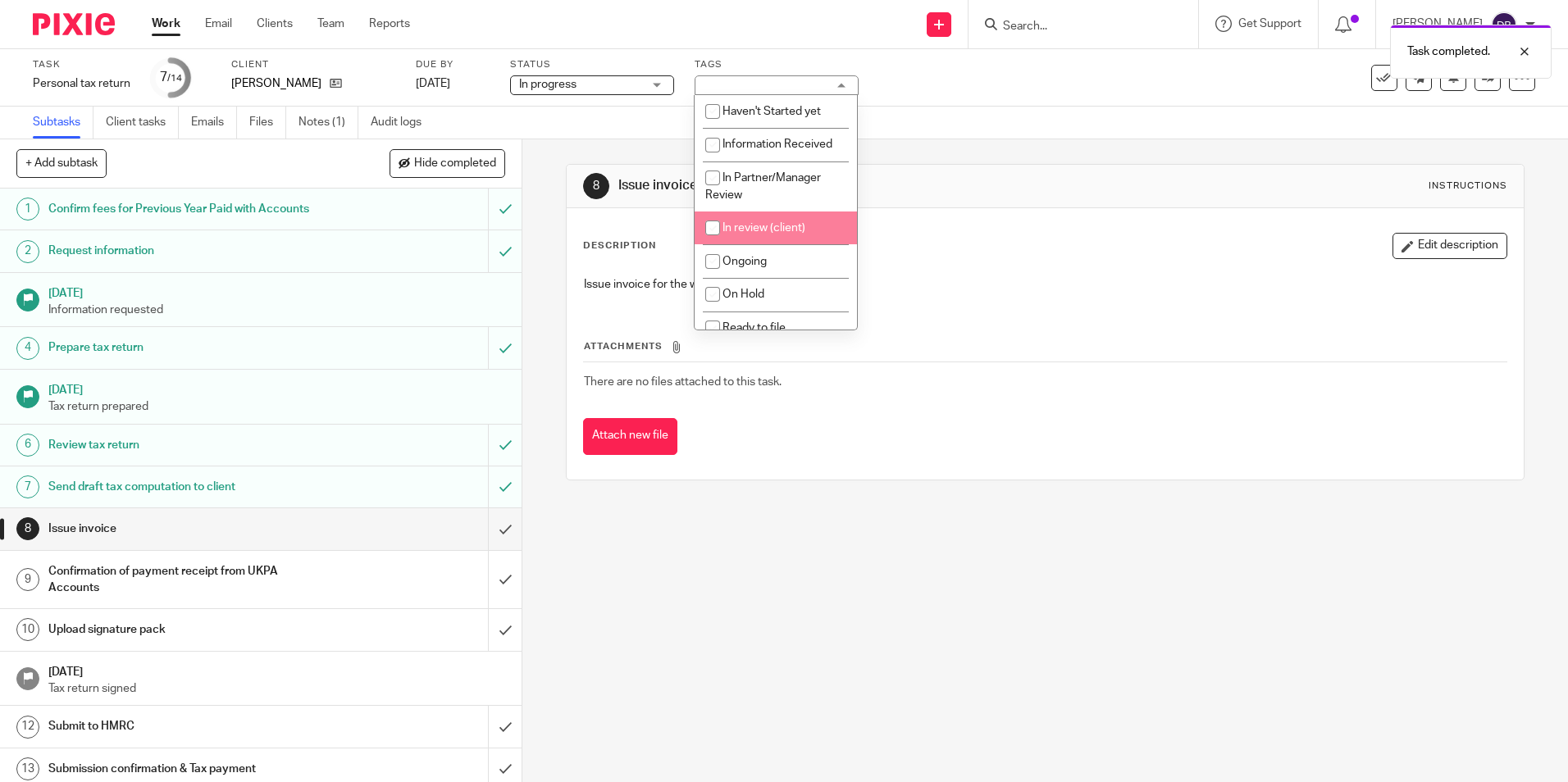
click at [776, 221] on li "In review (client)" at bounding box center [776, 228] width 163 height 34
checkbox input "true"
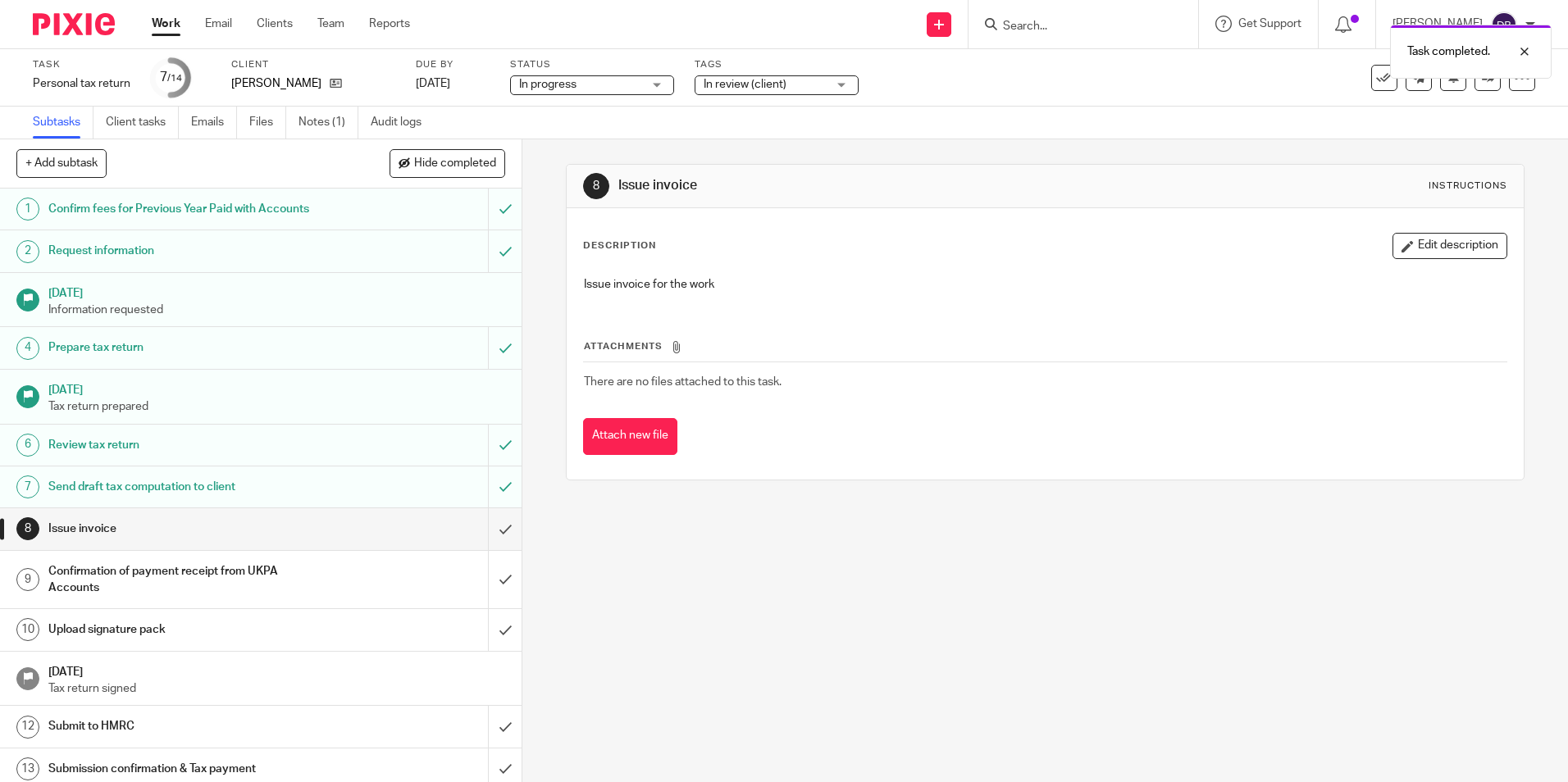
click at [1059, 61] on div "Task completed." at bounding box center [1168, 47] width 768 height 62
click at [1477, 86] on link at bounding box center [1487, 77] width 26 height 26
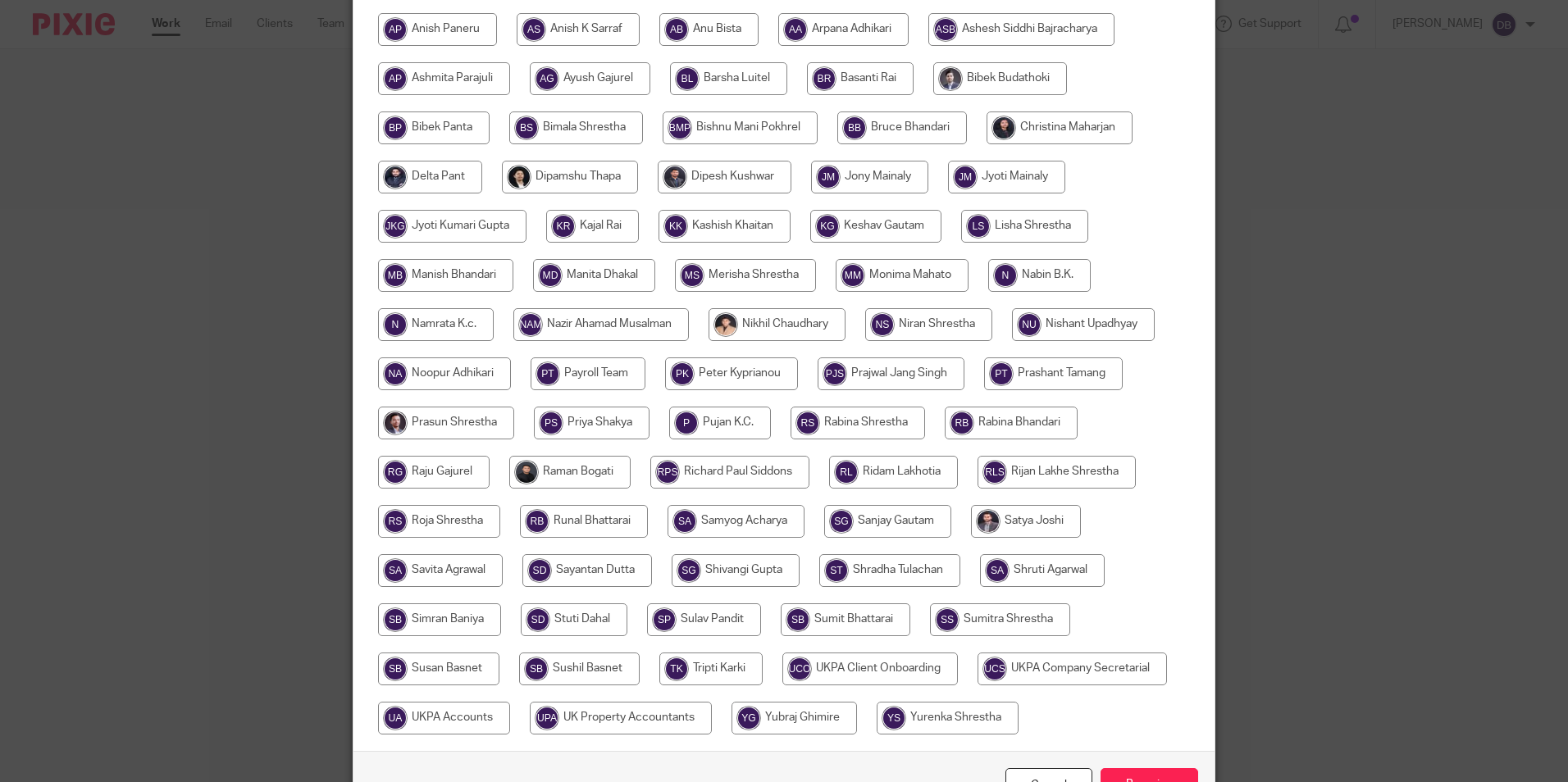
scroll to position [438, 0]
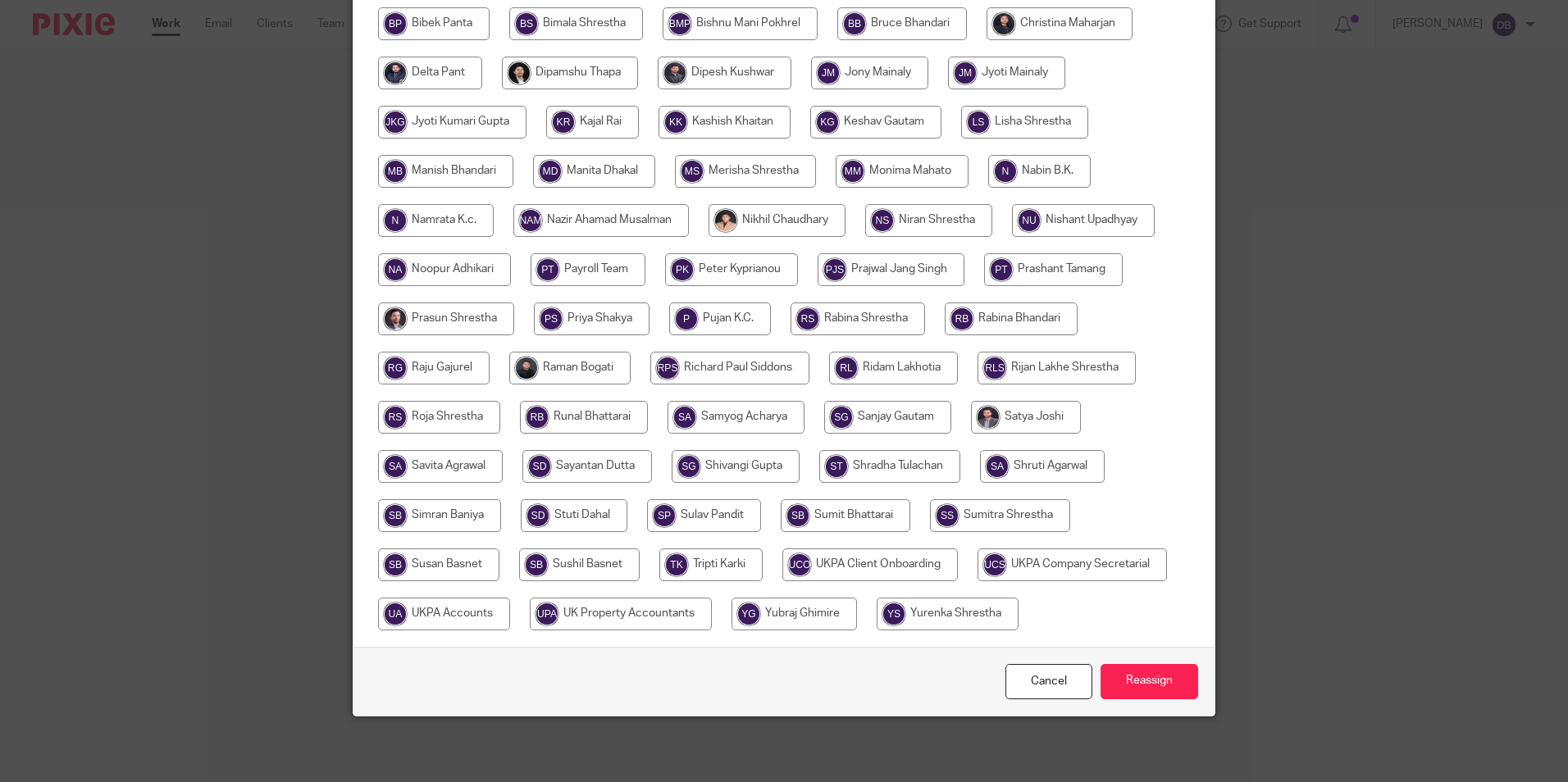
click at [454, 610] on input "radio" at bounding box center [444, 614] width 132 height 33
radio input "true"
click at [1157, 681] on input "Reassign" at bounding box center [1149, 682] width 98 height 35
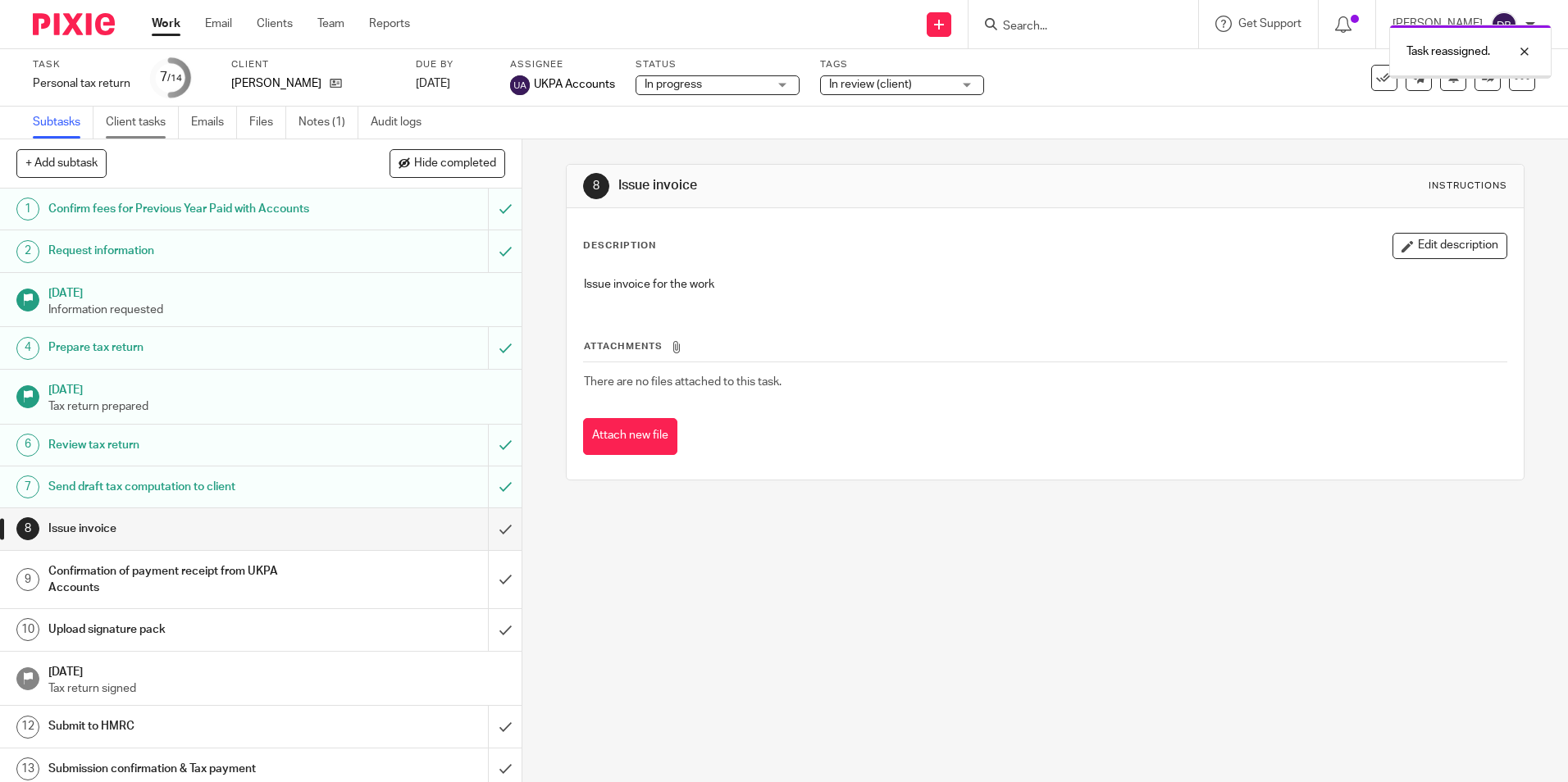
click at [125, 119] on link "Client tasks" at bounding box center [142, 123] width 73 height 32
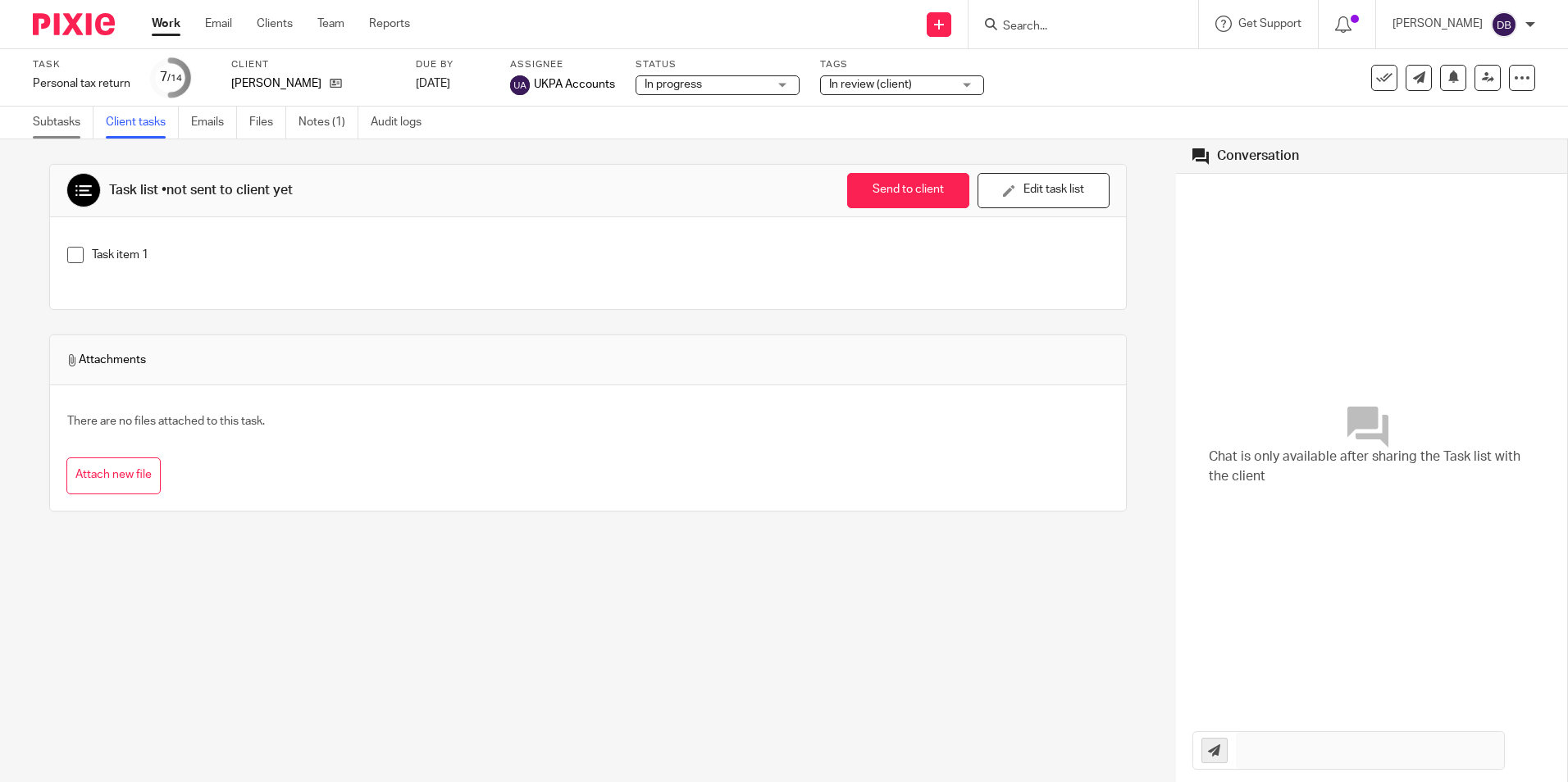
click at [52, 125] on link "Subtasks" at bounding box center [63, 123] width 61 height 32
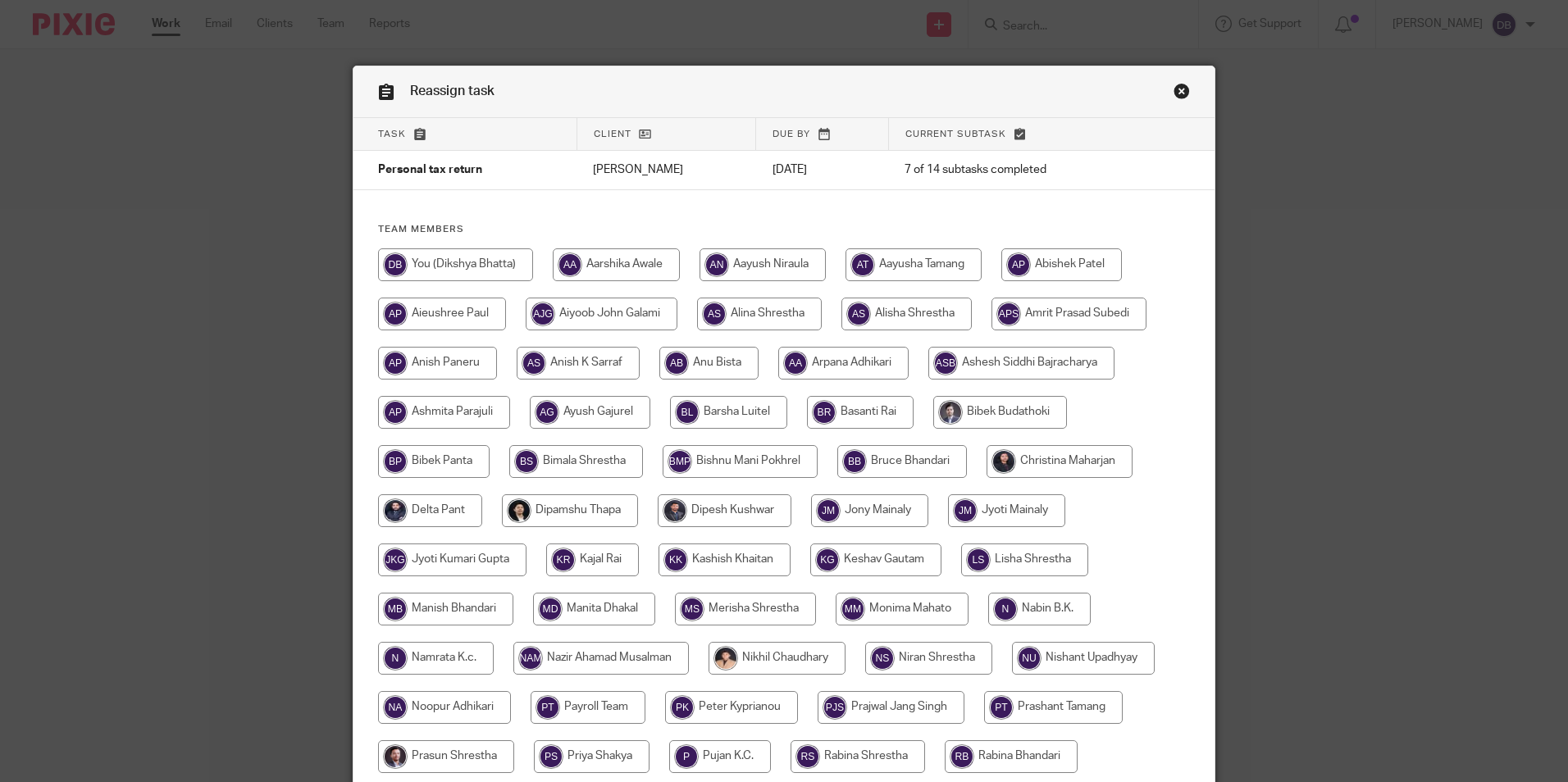
click at [1174, 90] on link "Close this dialog window" at bounding box center [1181, 93] width 16 height 22
click at [167, 27] on div "Reassign task Task Client Due by Current subtask Personal tax return Stephanie …" at bounding box center [784, 391] width 1568 height 782
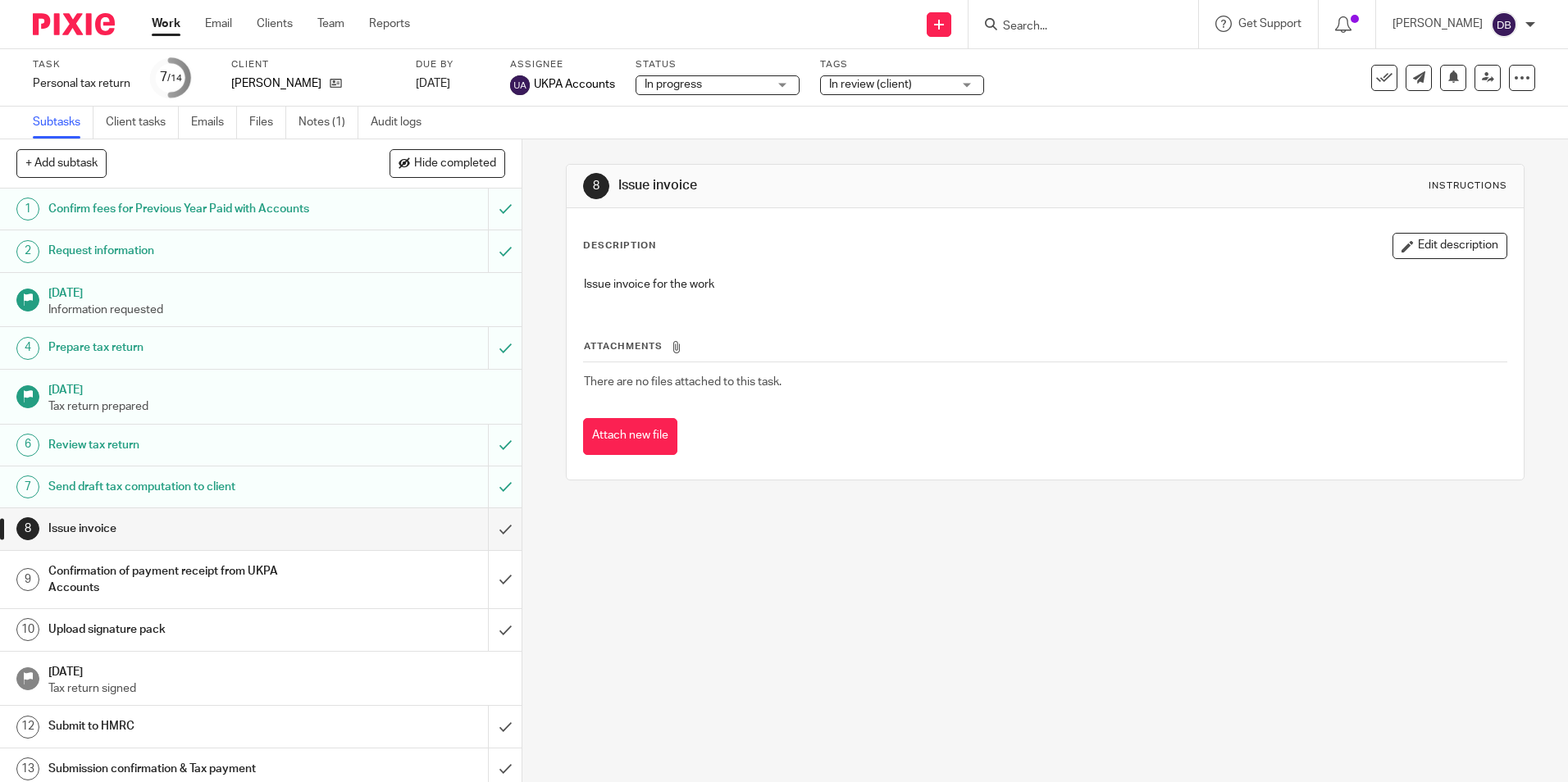
click at [1026, 35] on form at bounding box center [1088, 24] width 174 height 20
click at [1029, 29] on input "Search" at bounding box center [1075, 27] width 147 height 15
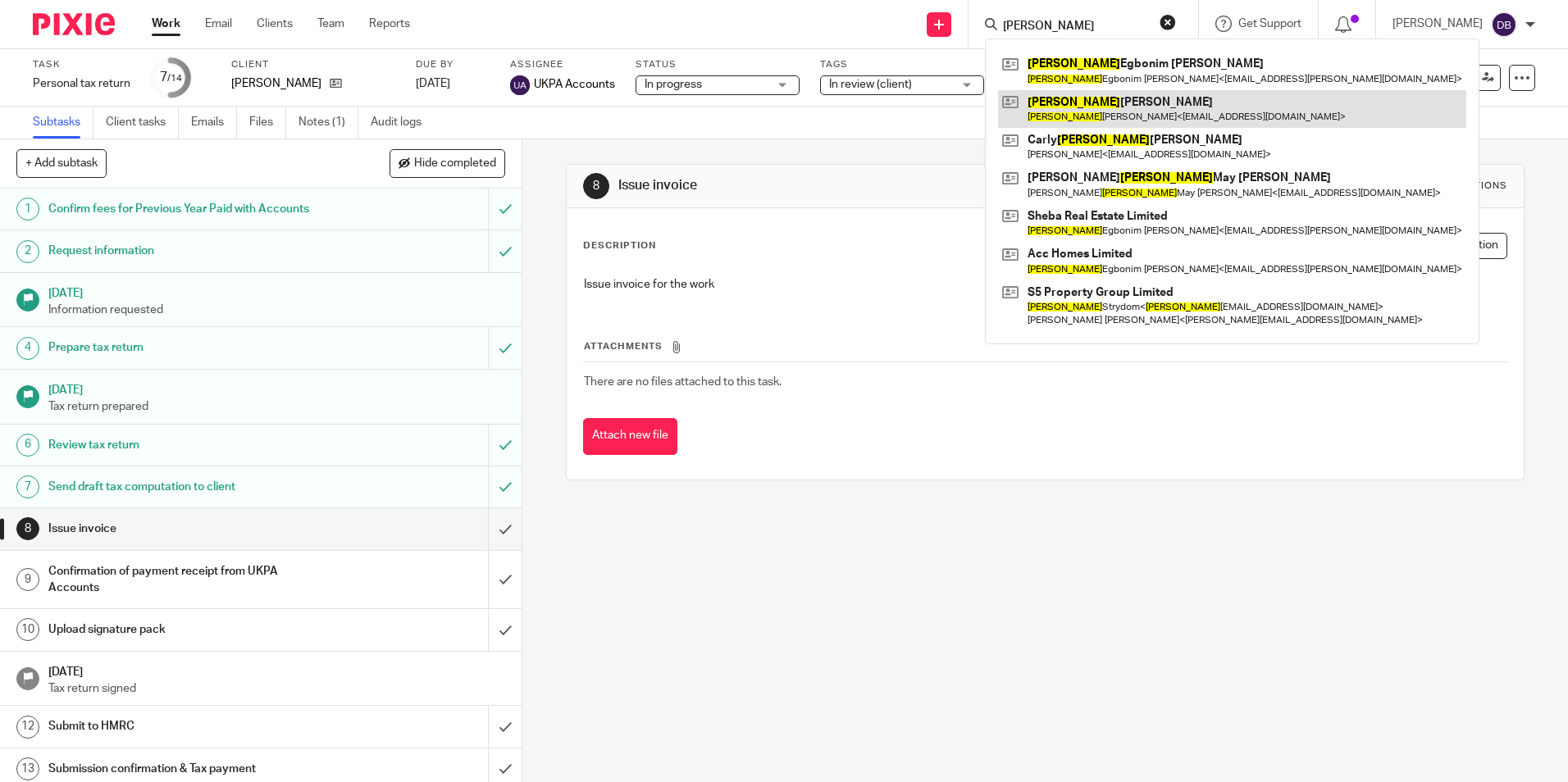
type input "stepahnie"
click at [1090, 109] on link at bounding box center [1232, 109] width 468 height 38
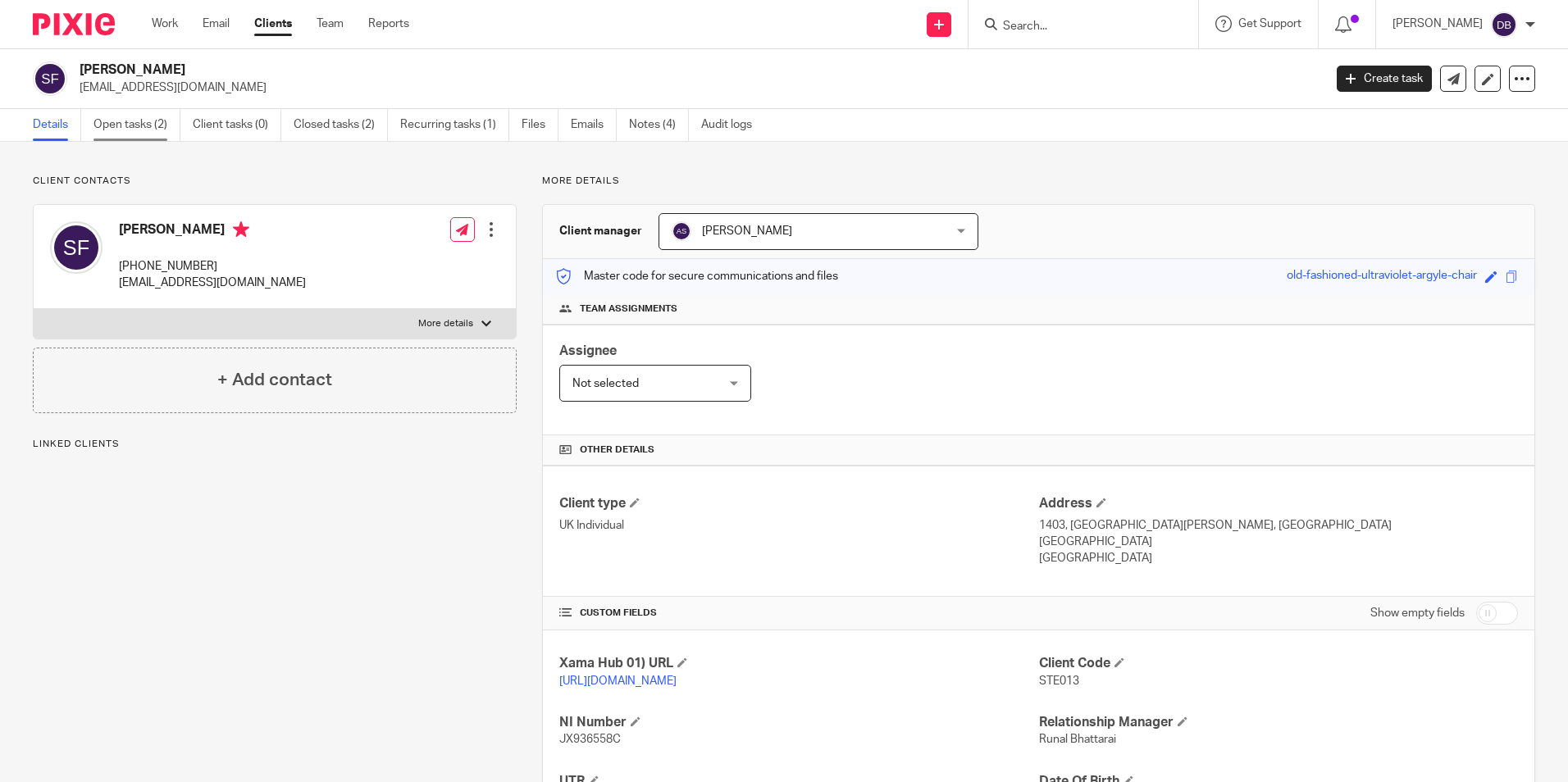
click at [108, 120] on link "Open tasks (2)" at bounding box center [136, 125] width 87 height 32
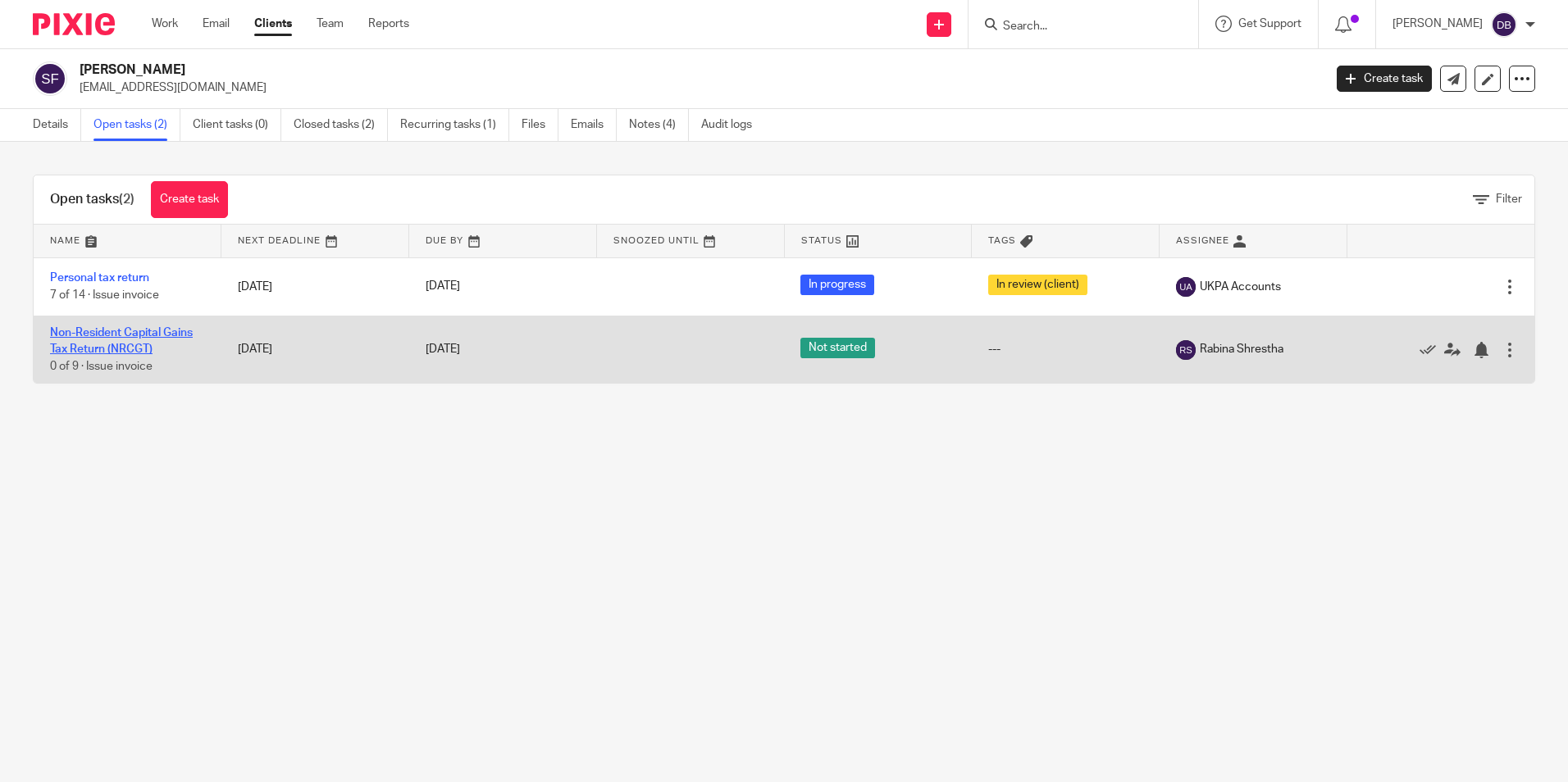
click at [106, 329] on link "Non-Resident Capital Gains Tax Return (NRCGT)" at bounding box center [120, 341] width 142 height 28
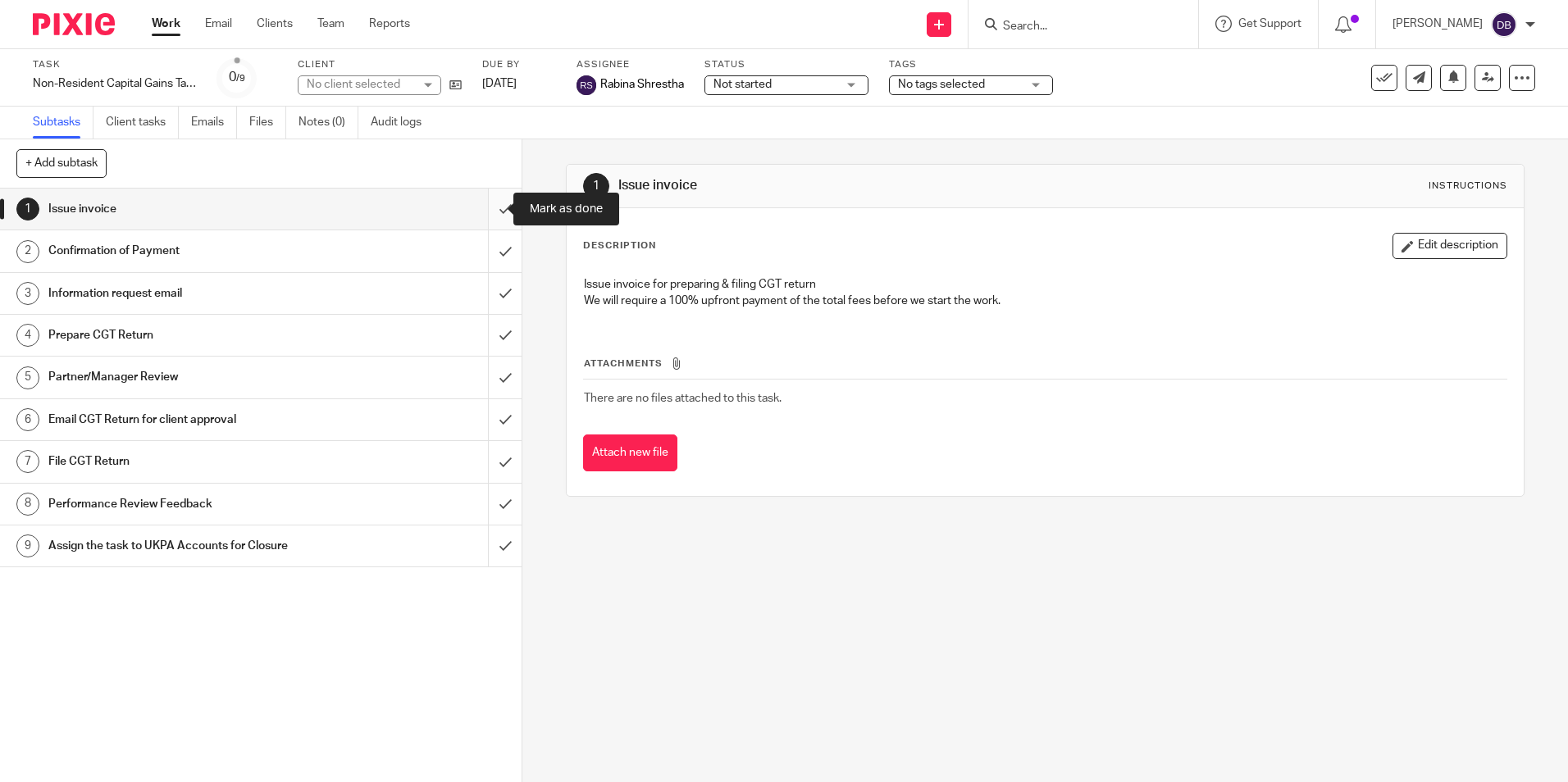
click at [488, 210] on input "submit" at bounding box center [260, 209] width 521 height 41
click at [330, 121] on link "Notes (0)" at bounding box center [328, 123] width 60 height 32
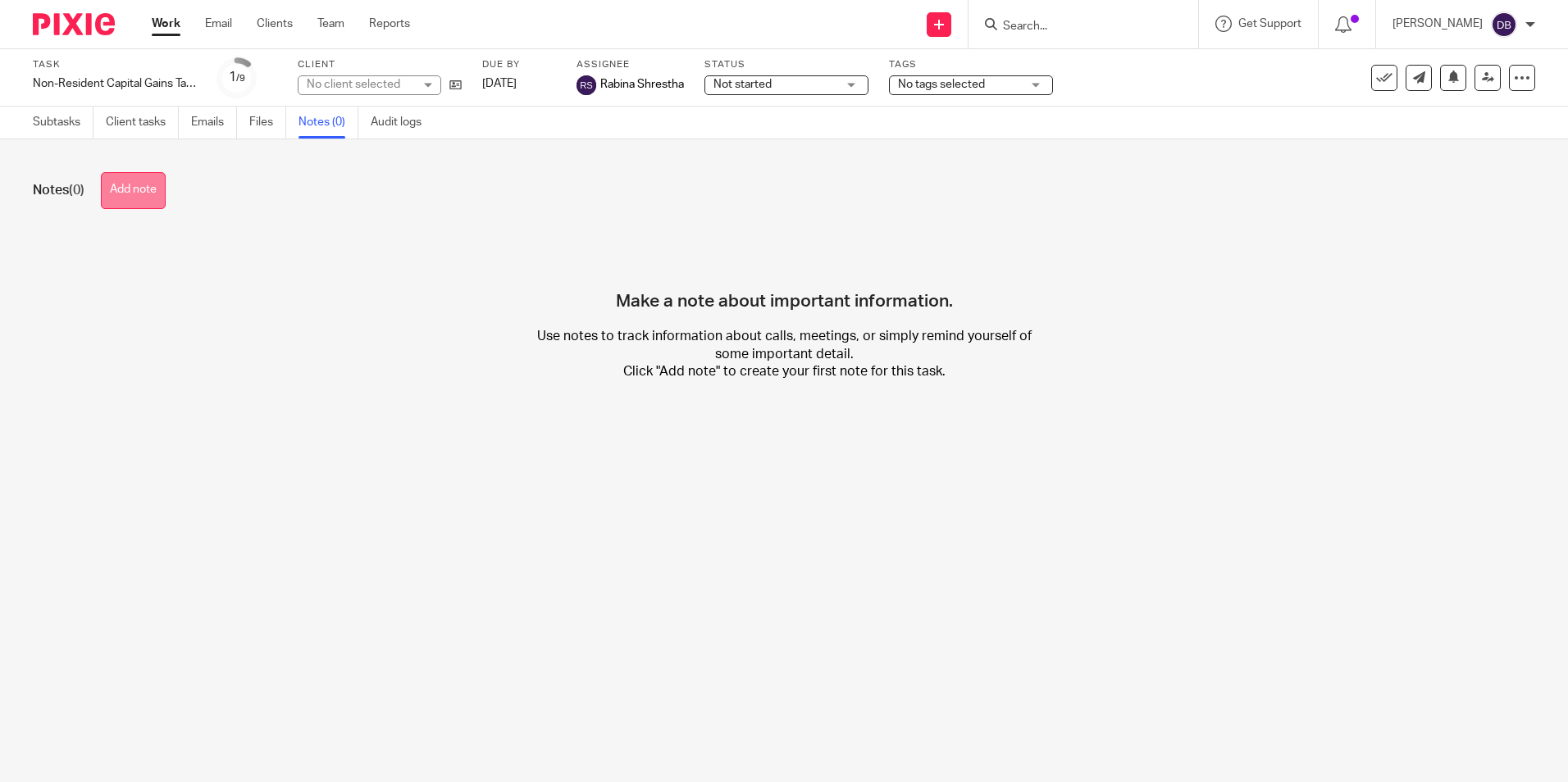
click at [136, 200] on button "Add note" at bounding box center [133, 191] width 65 height 37
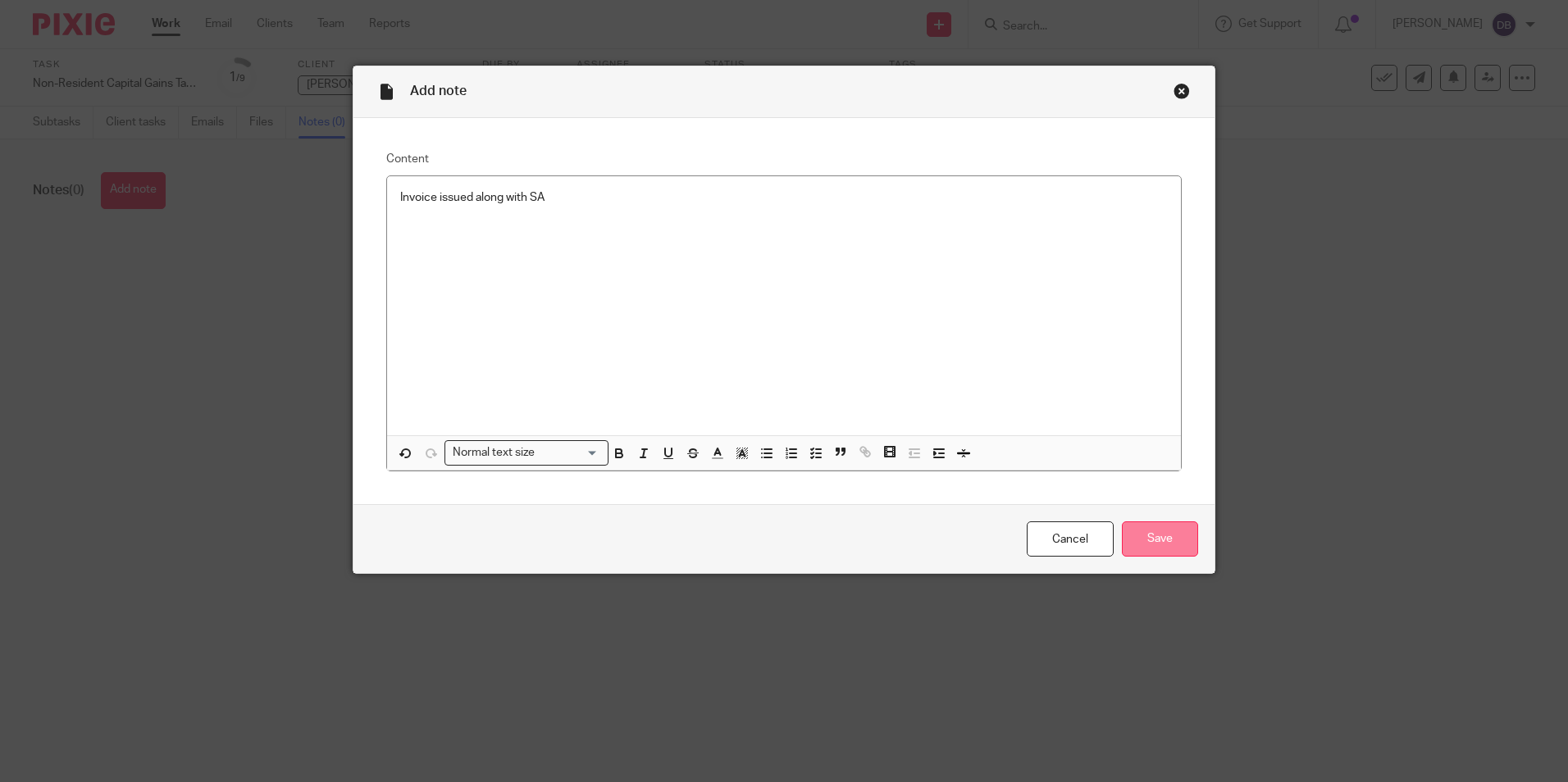
click at [1152, 548] on input "Save" at bounding box center [1160, 539] width 77 height 35
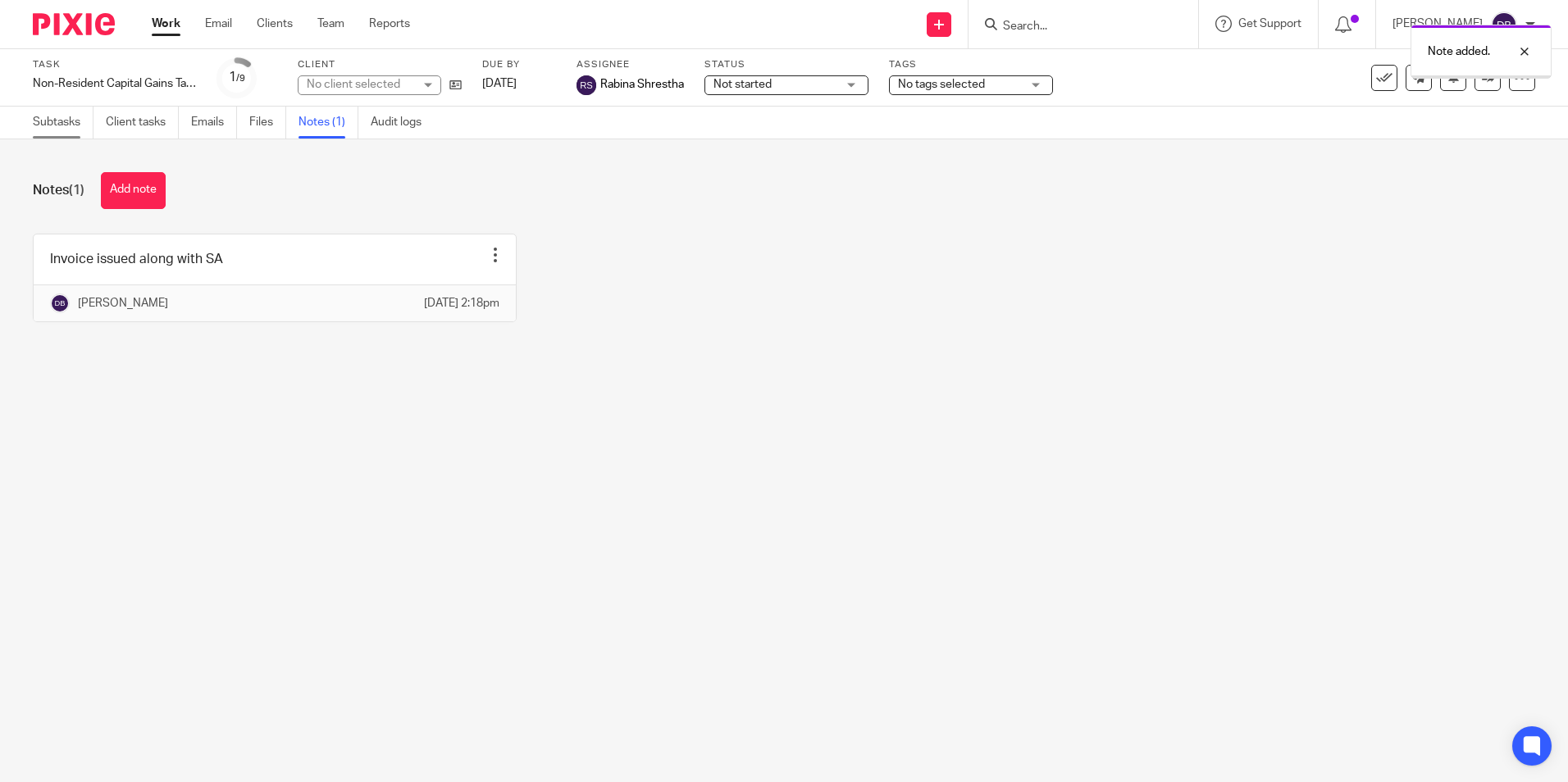
drag, startPoint x: 0, startPoint y: 0, endPoint x: 67, endPoint y: 122, distance: 139.2
click at [67, 122] on link "Subtasks" at bounding box center [63, 123] width 61 height 32
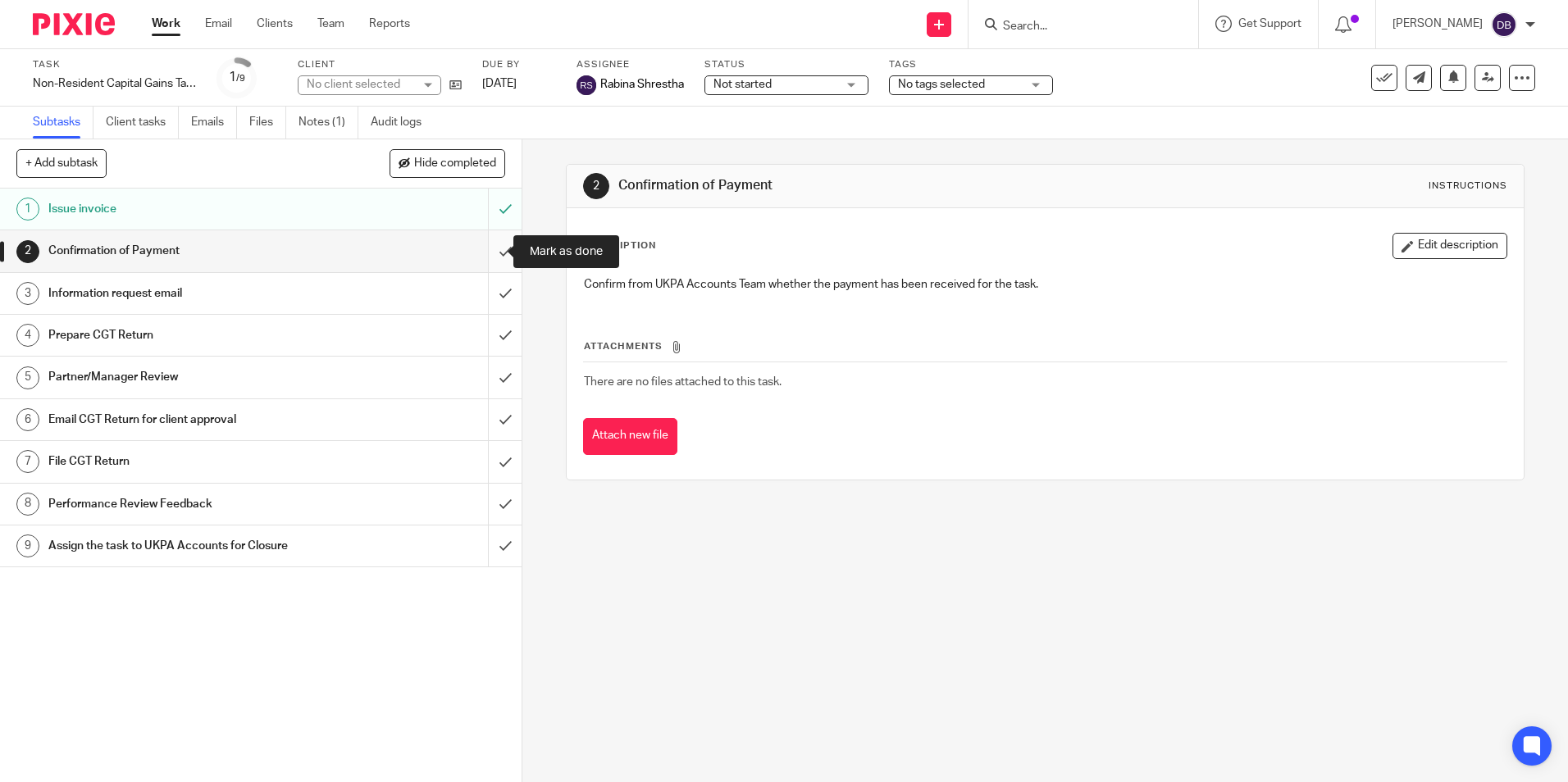
click at [483, 254] on input "submit" at bounding box center [260, 251] width 521 height 41
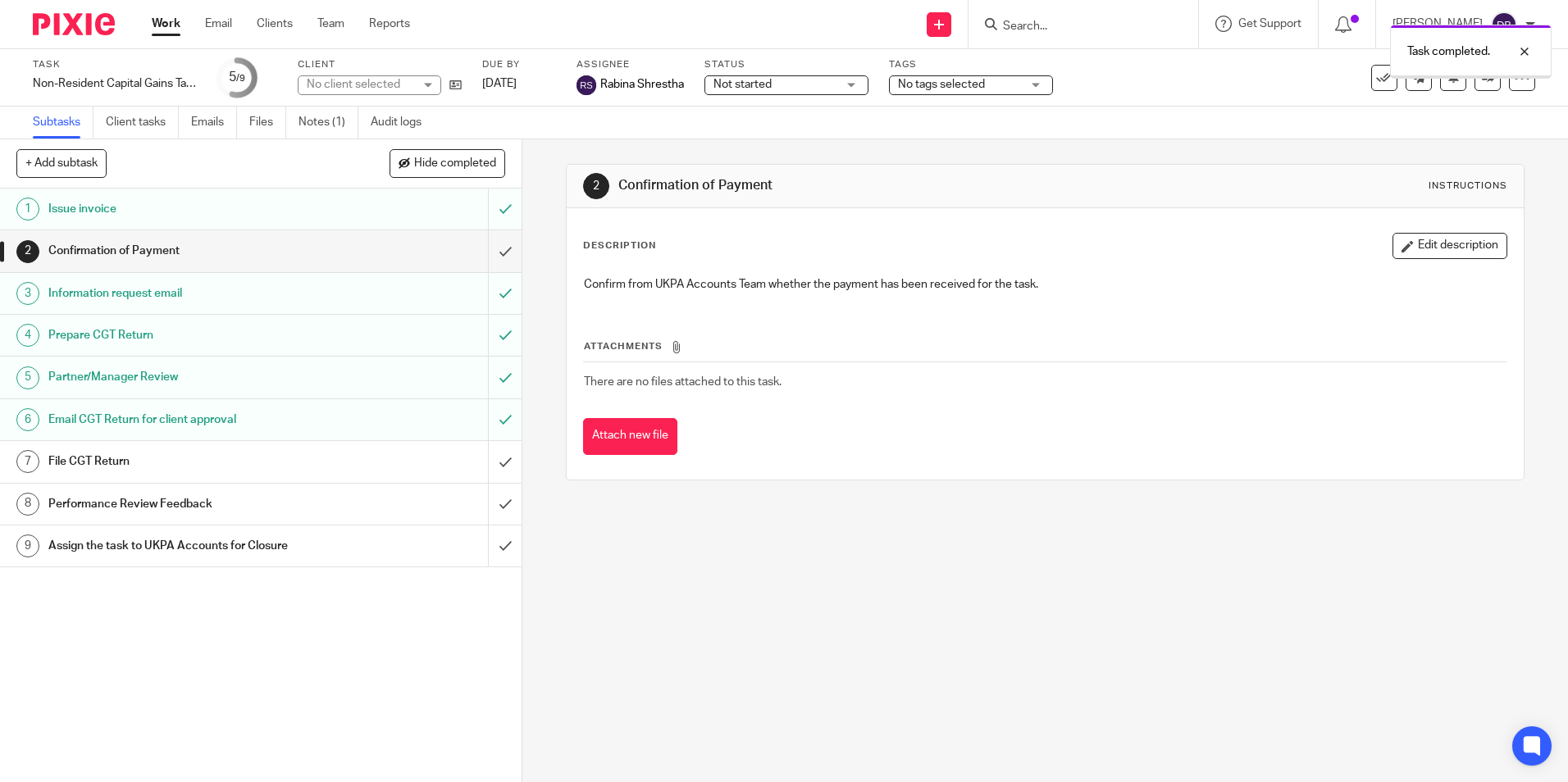
click at [657, 589] on div "2 Confirmation of Payment Instructions Description Edit description Confirm fro…" at bounding box center [1045, 460] width 1046 height 642
